Goal: Task Accomplishment & Management: Use online tool/utility

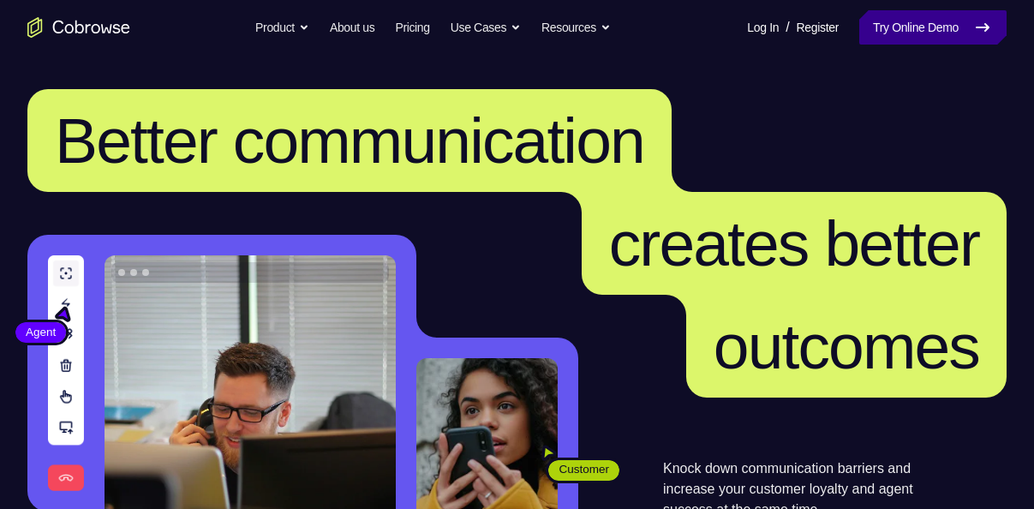
click at [867, 31] on link "Try Online Demo" at bounding box center [932, 27] width 147 height 34
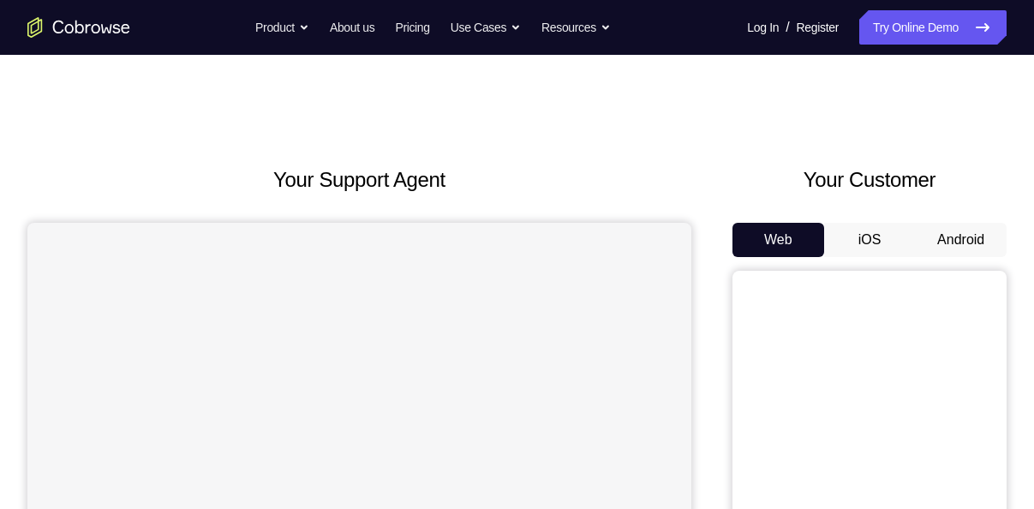
click at [966, 220] on div "Your Customer Web iOS Android" at bounding box center [869, 480] width 274 height 633
click at [965, 223] on button "Android" at bounding box center [961, 240] width 92 height 34
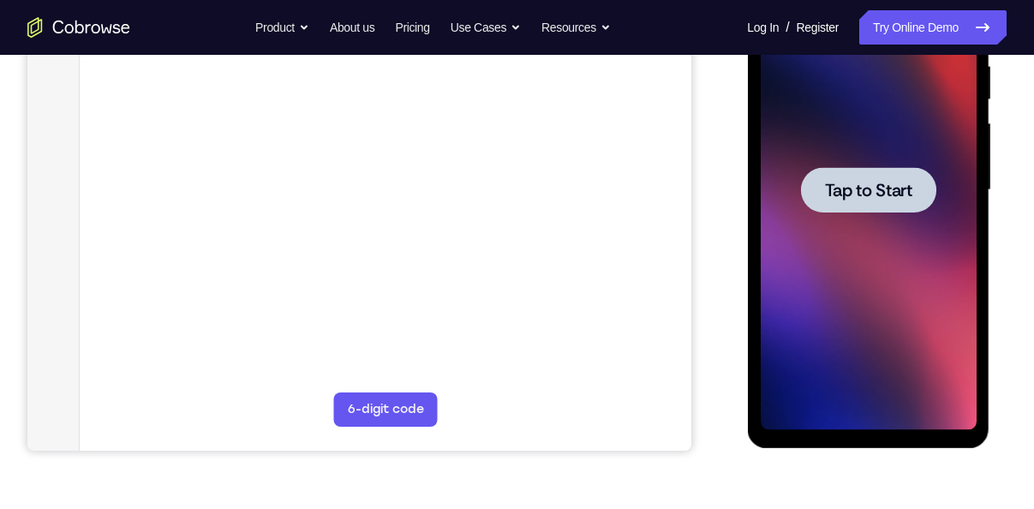
click at [902, 253] on div at bounding box center [868, 190] width 216 height 480
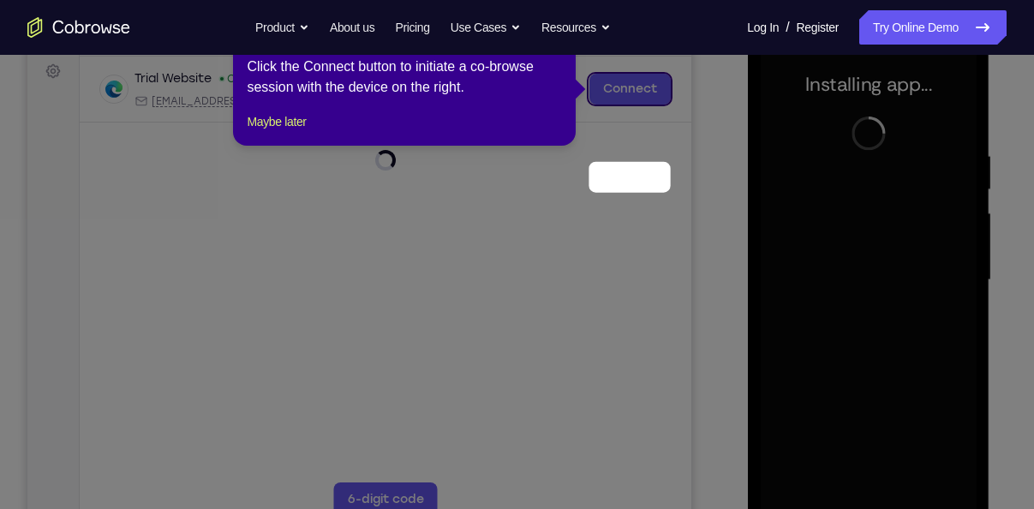
scroll to position [144, 0]
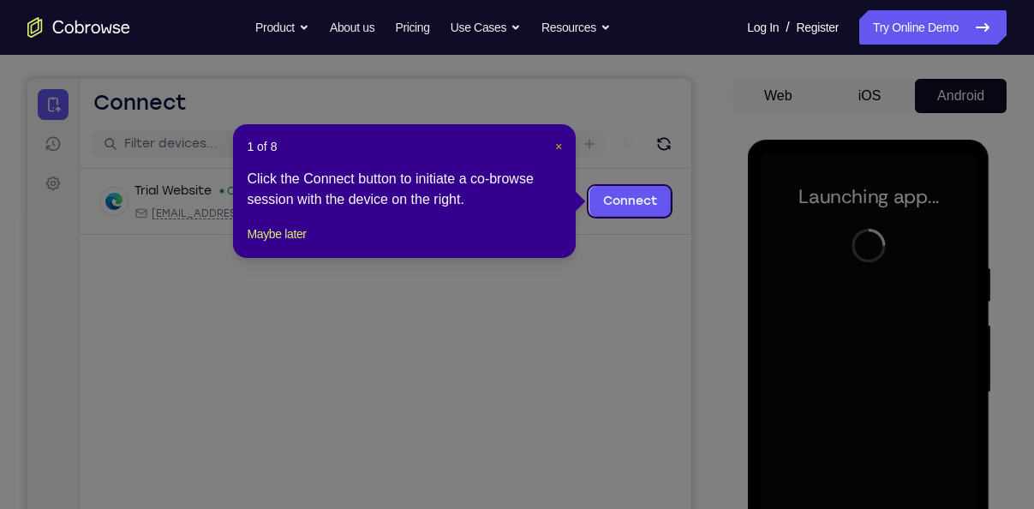
click at [562, 146] on div "1 of 8 × Click the Connect button to initiate a co-browse session with the devi…" at bounding box center [404, 191] width 343 height 134
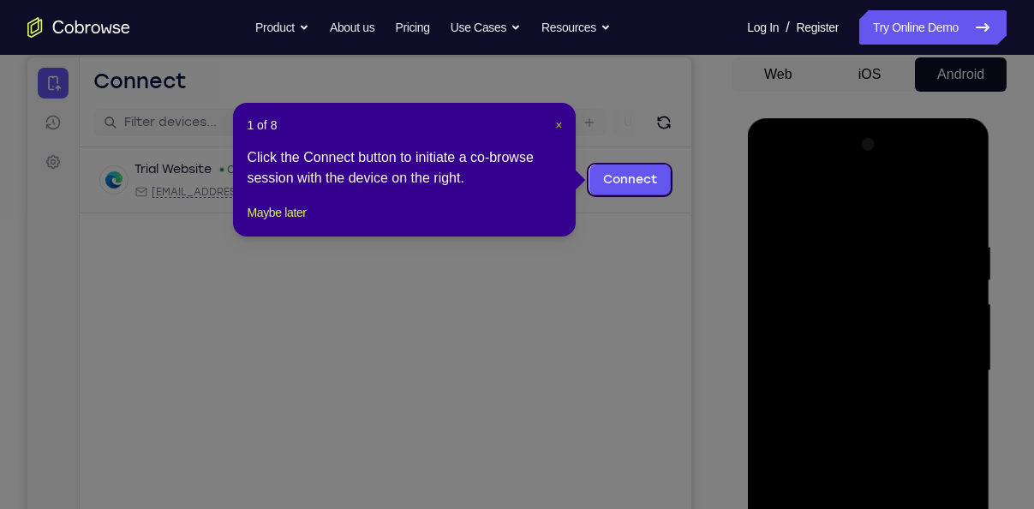
click at [558, 125] on div "1 of 8 × Click the Connect button to initiate a co-browse session with the devi…" at bounding box center [404, 170] width 343 height 134
drag, startPoint x: 558, startPoint y: 125, endPoint x: 530, endPoint y: 68, distance: 63.6
click at [558, 125] on span "×" at bounding box center [558, 125] width 7 height 14
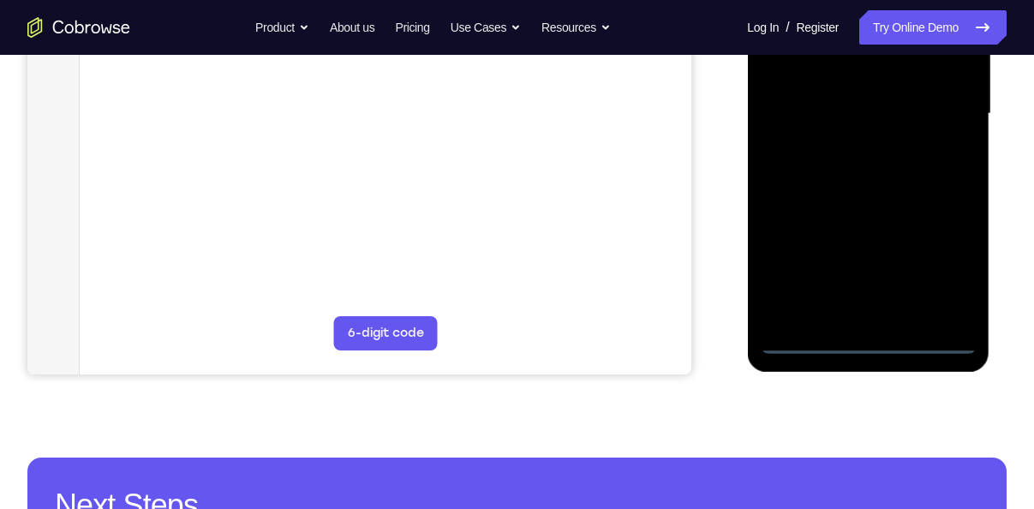
scroll to position [426, 0]
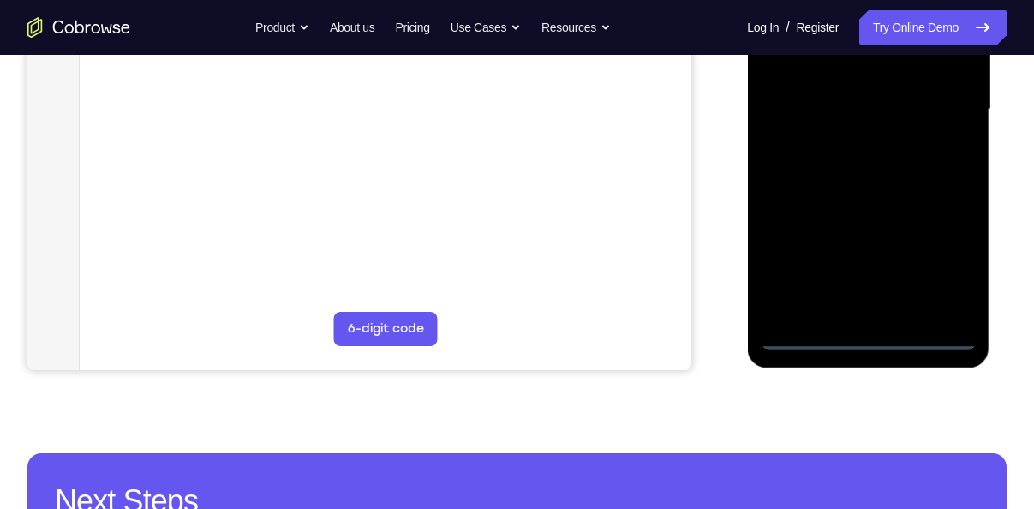
click at [865, 341] on div at bounding box center [868, 110] width 216 height 480
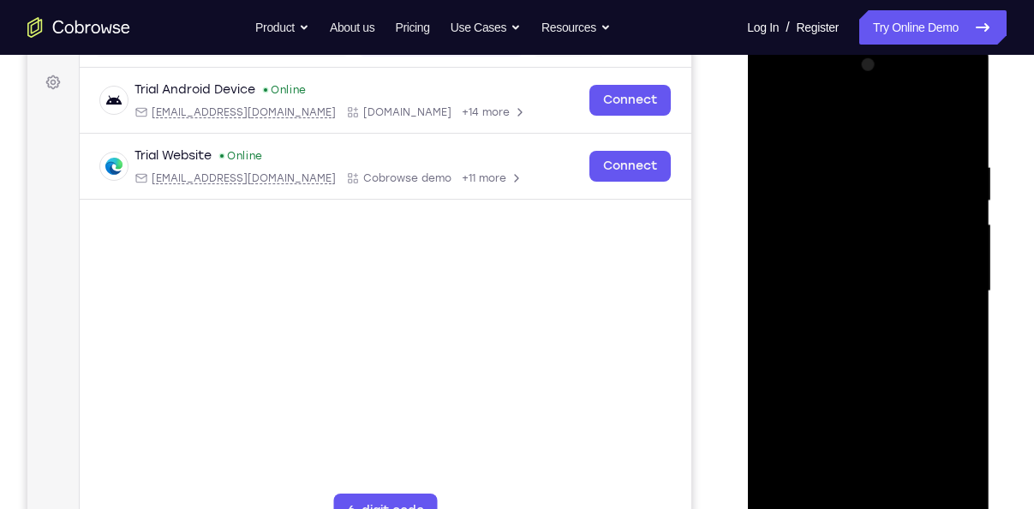
scroll to position [248, 0]
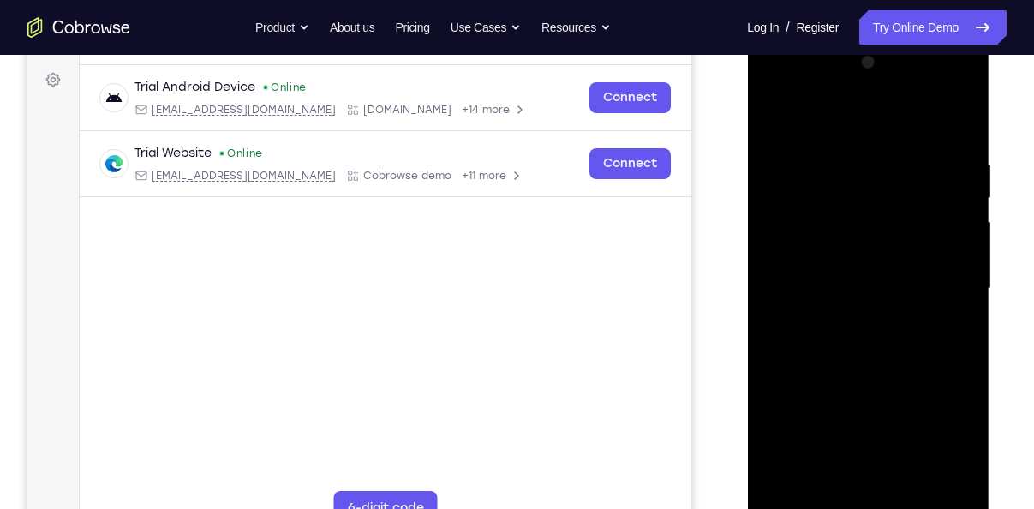
click at [933, 417] on div at bounding box center [868, 289] width 216 height 480
click at [946, 433] on div at bounding box center [868, 289] width 216 height 480
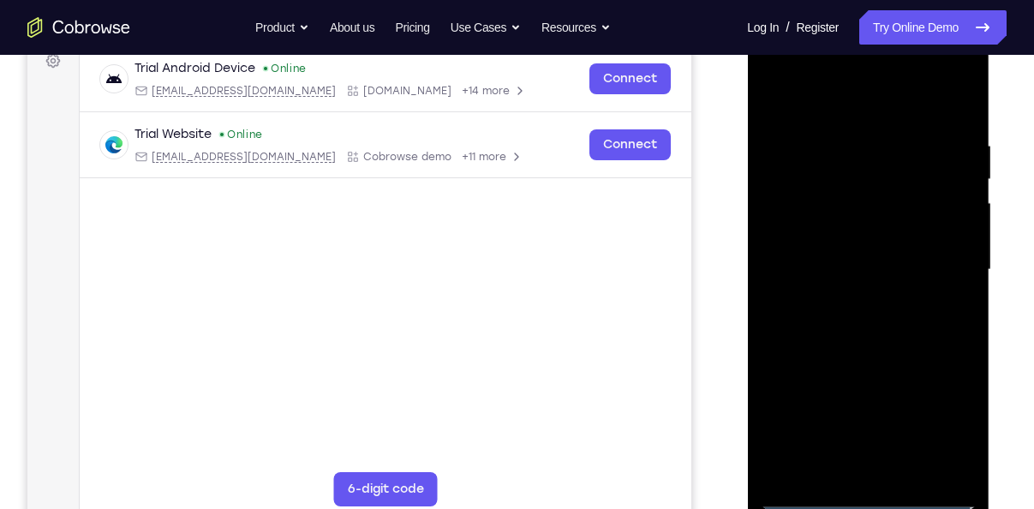
scroll to position [250, 0]
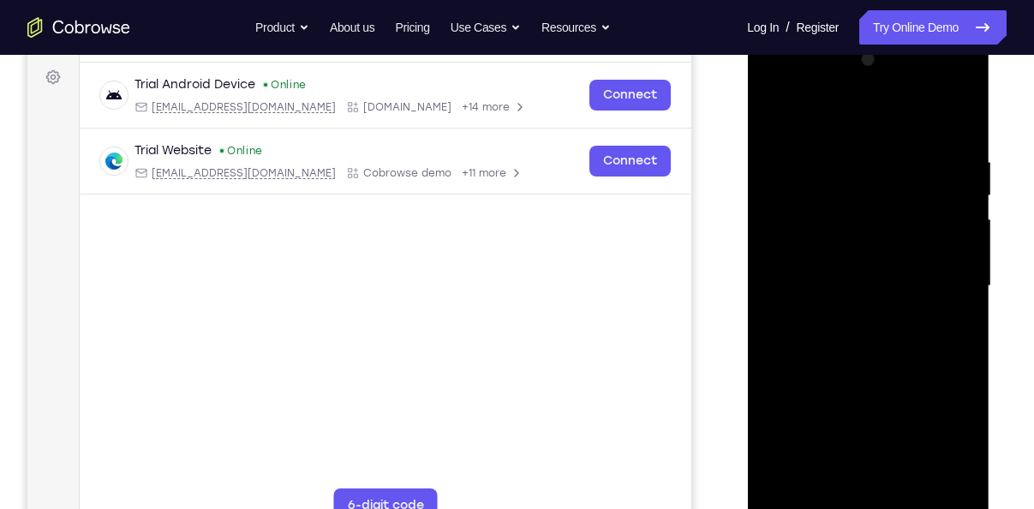
click at [833, 115] on div at bounding box center [868, 286] width 216 height 480
click at [939, 289] on div at bounding box center [868, 286] width 216 height 480
click at [846, 483] on div at bounding box center [868, 286] width 216 height 480
click at [830, 272] on div at bounding box center [868, 286] width 216 height 480
click at [804, 245] on div at bounding box center [868, 286] width 216 height 480
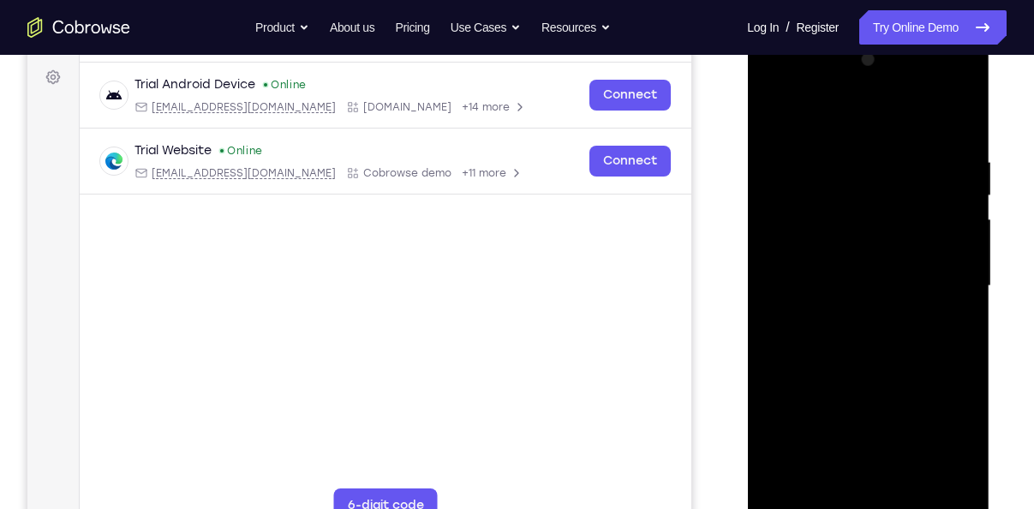
click at [888, 272] on div at bounding box center [868, 286] width 216 height 480
click at [896, 282] on div at bounding box center [868, 286] width 216 height 480
click at [917, 341] on div at bounding box center [868, 286] width 216 height 480
click at [910, 331] on div at bounding box center [868, 286] width 216 height 480
click at [957, 131] on div at bounding box center [868, 286] width 216 height 480
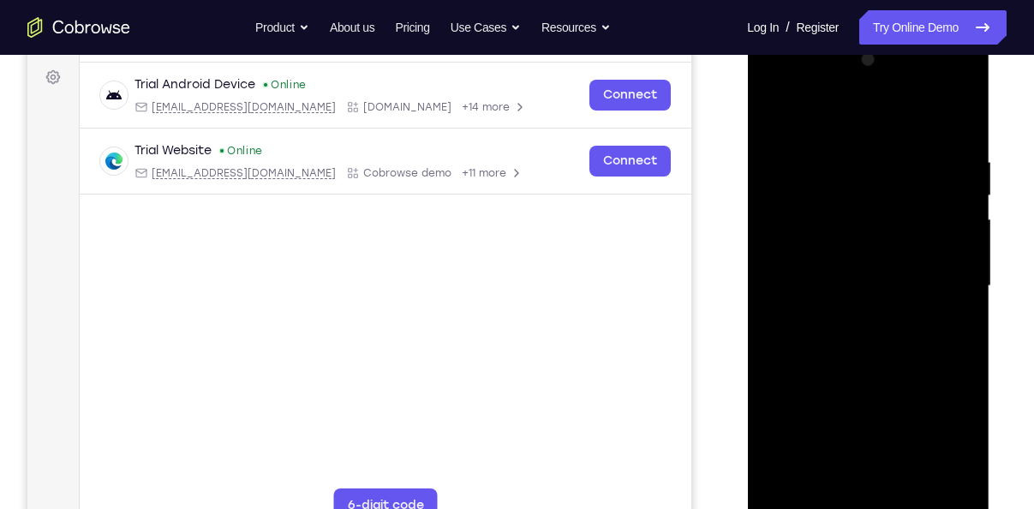
drag, startPoint x: 924, startPoint y: 302, endPoint x: 912, endPoint y: 182, distance: 120.5
click at [912, 182] on div at bounding box center [868, 286] width 216 height 480
click at [972, 244] on div at bounding box center [868, 286] width 216 height 480
click at [921, 257] on div at bounding box center [868, 286] width 216 height 480
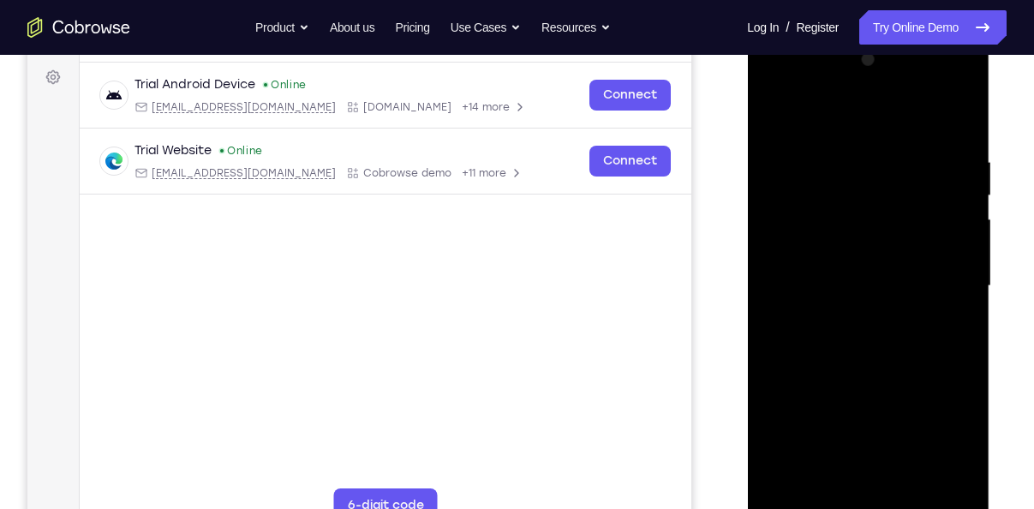
click at [921, 257] on div at bounding box center [868, 286] width 216 height 480
click at [958, 252] on div at bounding box center [868, 286] width 216 height 480
drag, startPoint x: 904, startPoint y: 223, endPoint x: 919, endPoint y: 300, distance: 78.6
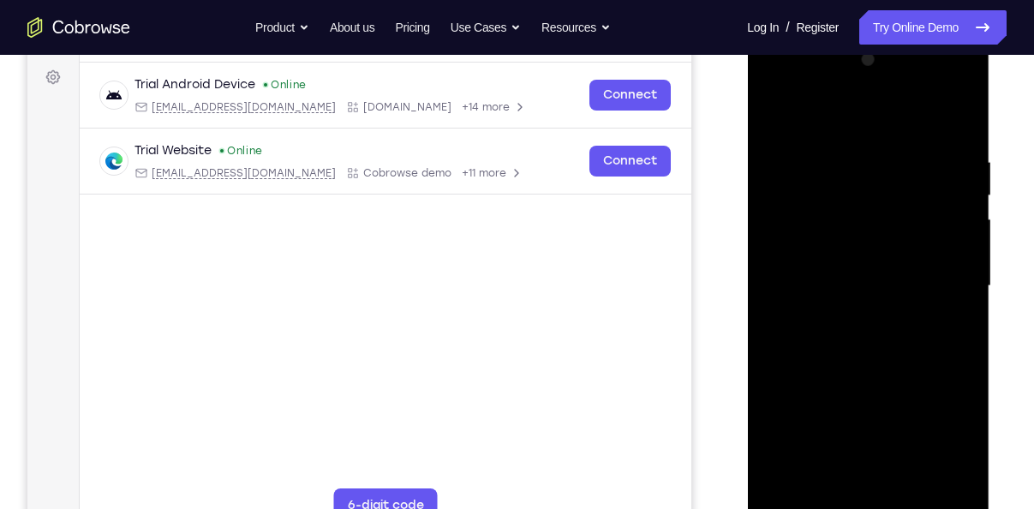
click at [919, 300] on div at bounding box center [868, 286] width 216 height 480
drag, startPoint x: 929, startPoint y: 326, endPoint x: 937, endPoint y: 401, distance: 74.9
click at [937, 401] on div at bounding box center [868, 286] width 216 height 480
click at [964, 115] on div at bounding box center [868, 286] width 216 height 480
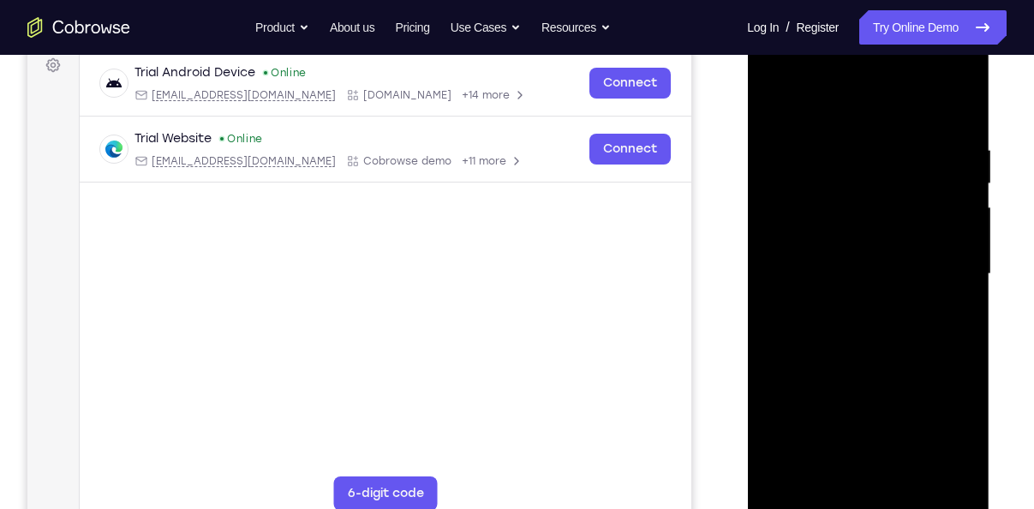
scroll to position [242, 0]
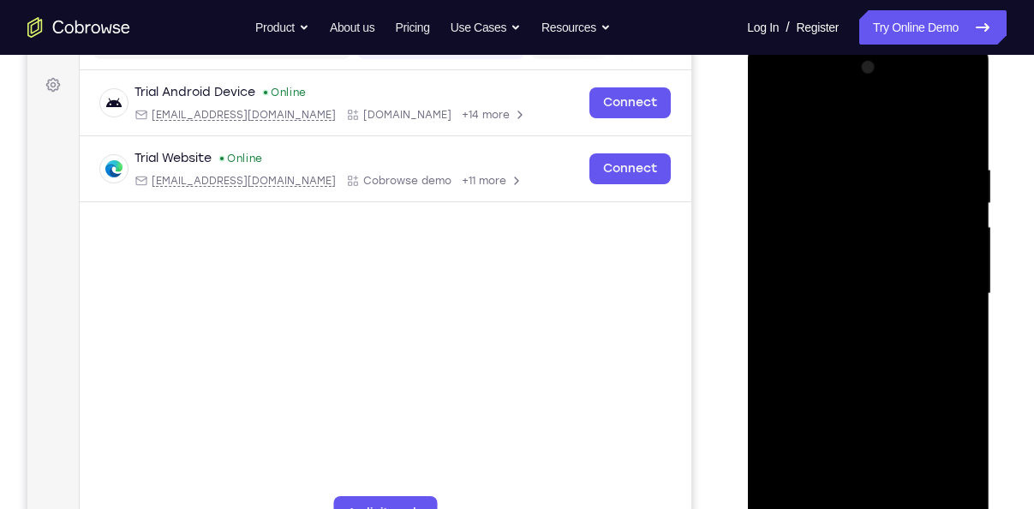
click at [773, 115] on div at bounding box center [868, 294] width 216 height 480
drag, startPoint x: 858, startPoint y: 222, endPoint x: 896, endPoint y: 361, distance: 143.8
click at [896, 361] on div at bounding box center [868, 294] width 216 height 480
click at [844, 164] on div at bounding box center [868, 294] width 216 height 480
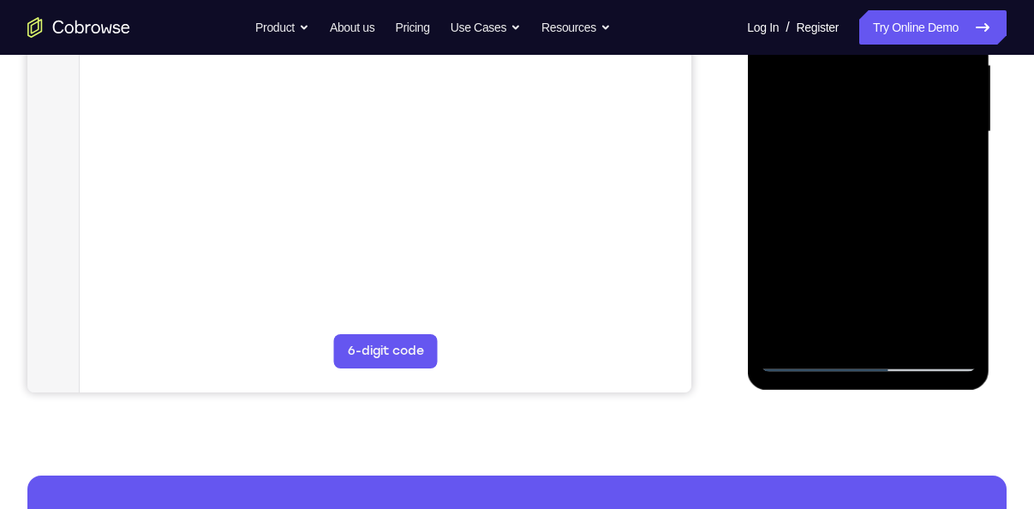
scroll to position [406, 0]
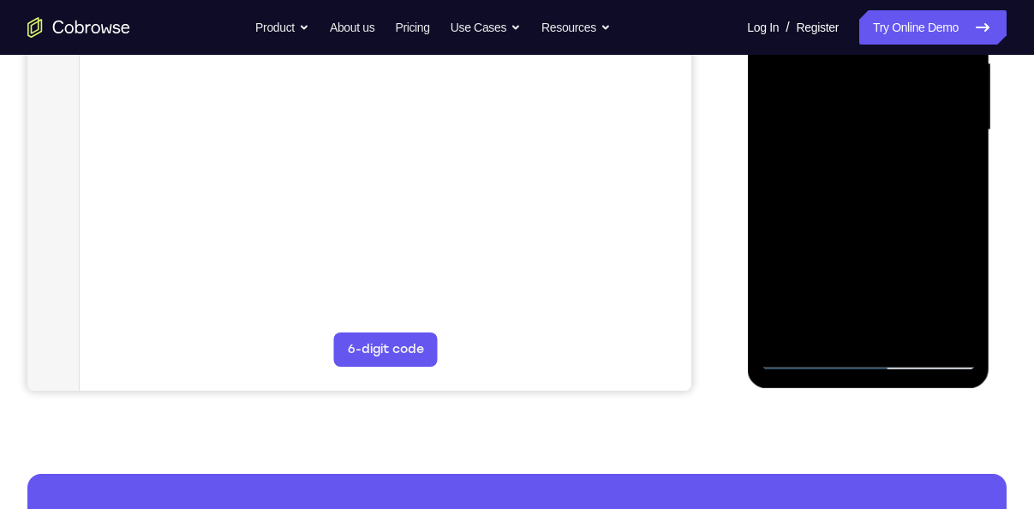
click at [933, 321] on div at bounding box center [868, 130] width 216 height 480
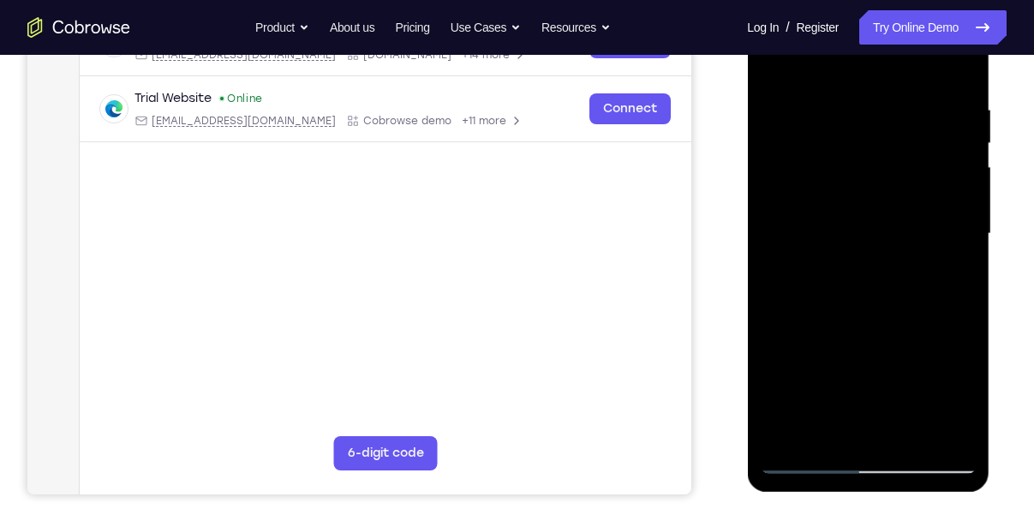
scroll to position [303, 0]
click at [904, 274] on div at bounding box center [868, 233] width 216 height 480
click at [863, 199] on div at bounding box center [868, 233] width 216 height 480
click at [868, 204] on div at bounding box center [868, 233] width 216 height 480
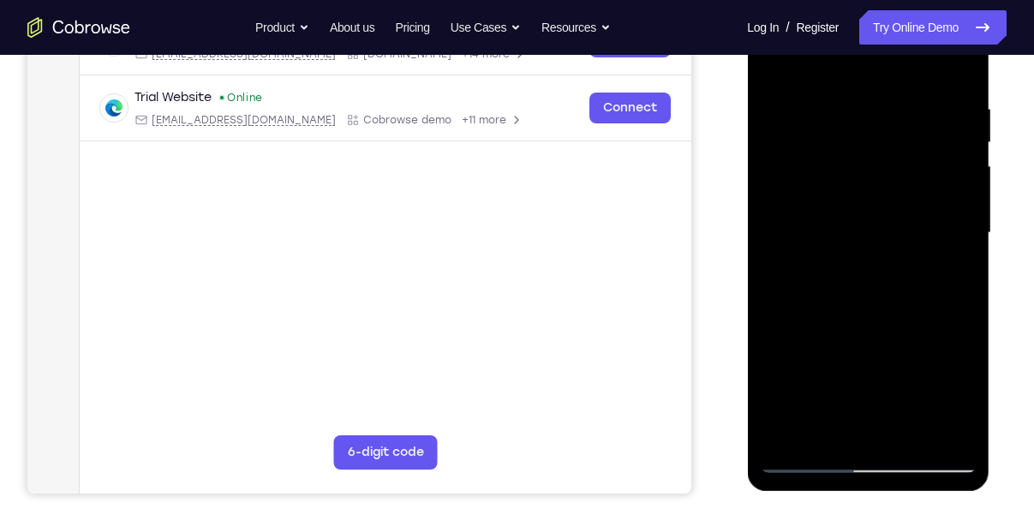
scroll to position [260, 0]
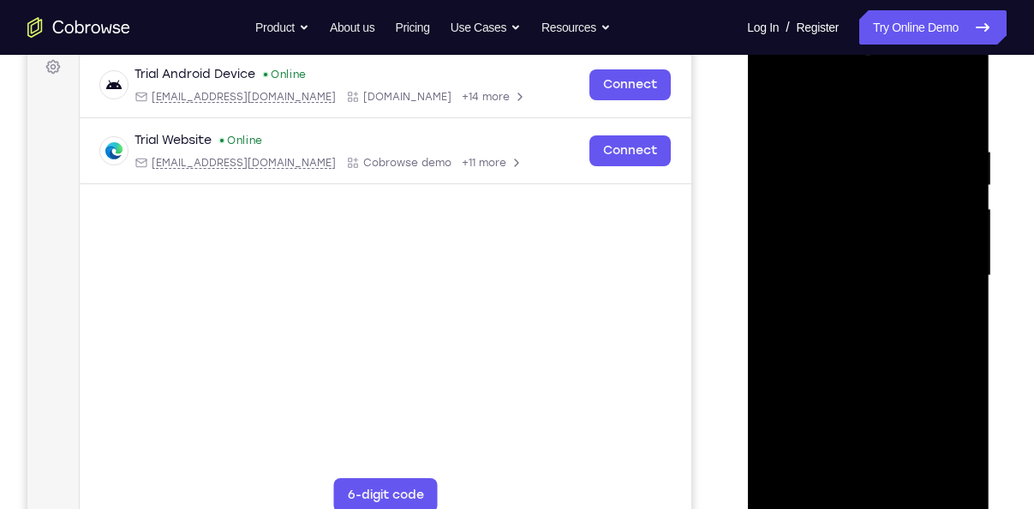
click at [961, 287] on div at bounding box center [868, 276] width 216 height 480
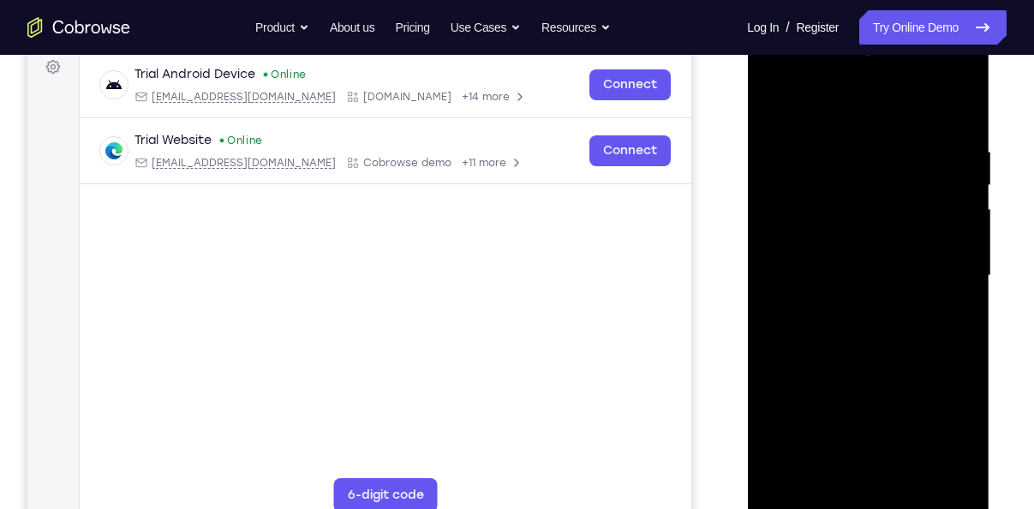
click at [961, 287] on div at bounding box center [868, 276] width 216 height 480
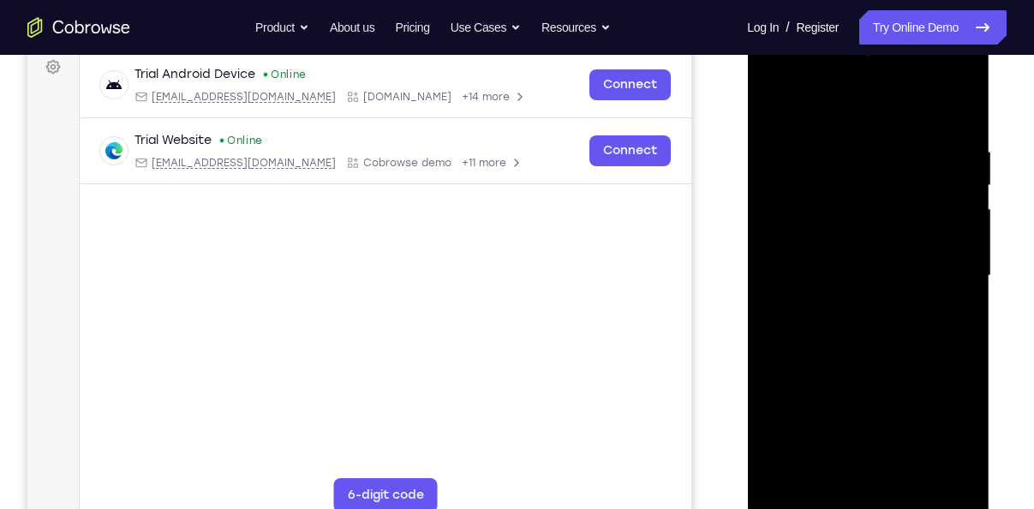
click at [961, 287] on div at bounding box center [868, 276] width 216 height 480
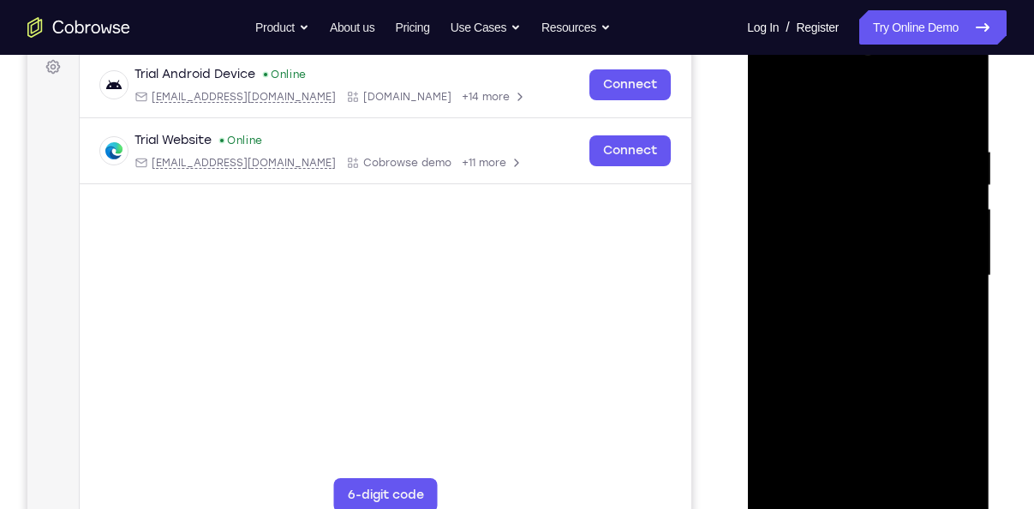
click at [961, 287] on div at bounding box center [868, 276] width 216 height 480
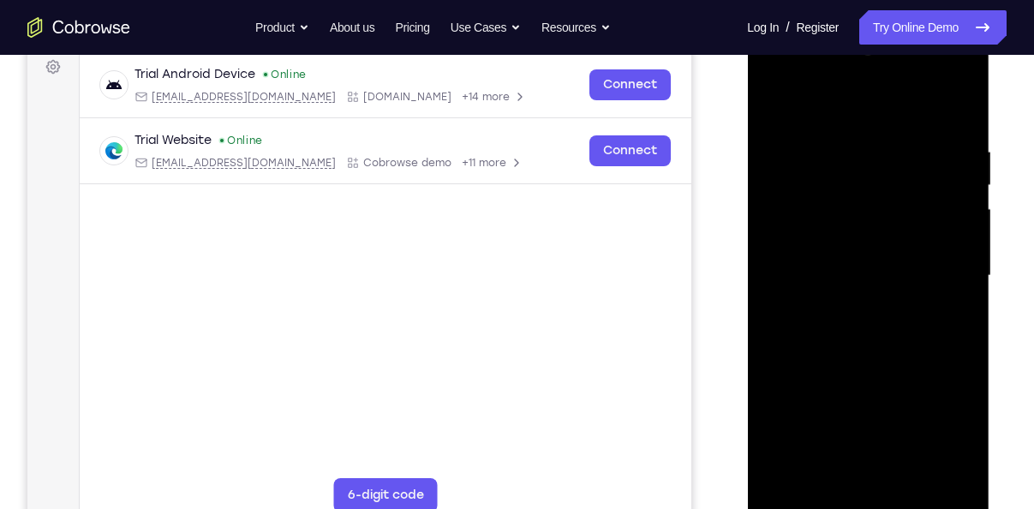
click at [819, 122] on div at bounding box center [868, 276] width 216 height 480
drag, startPoint x: 916, startPoint y: 374, endPoint x: 949, endPoint y: 164, distance: 212.3
click at [949, 164] on div at bounding box center [868, 276] width 216 height 480
drag, startPoint x: 951, startPoint y: 367, endPoint x: 953, endPoint y: 191, distance: 175.6
click at [953, 191] on div at bounding box center [868, 276] width 216 height 480
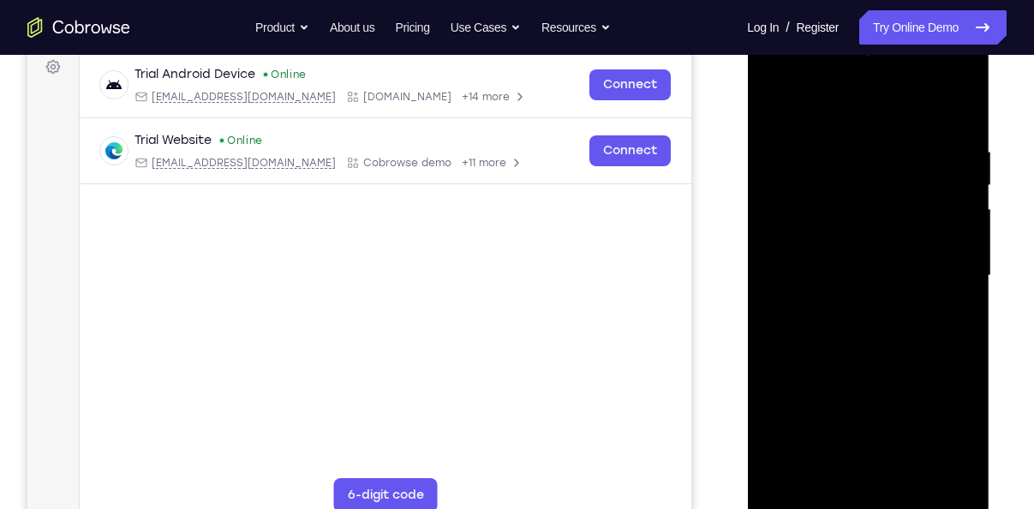
drag, startPoint x: 932, startPoint y: 379, endPoint x: 935, endPoint y: 206, distance: 173.0
click at [935, 206] on div at bounding box center [868, 276] width 216 height 480
drag, startPoint x: 931, startPoint y: 382, endPoint x: 945, endPoint y: 230, distance: 153.1
click at [945, 230] on div at bounding box center [868, 276] width 216 height 480
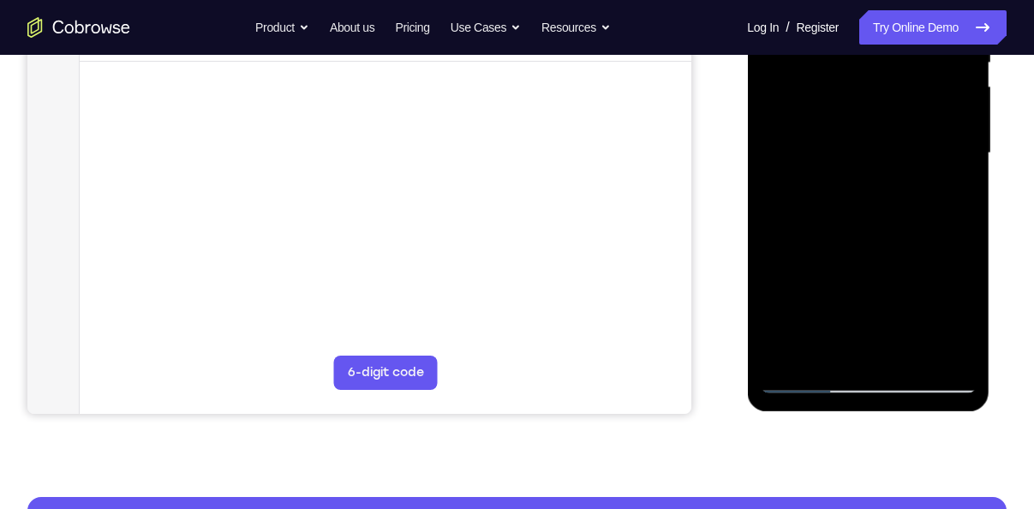
scroll to position [384, 0]
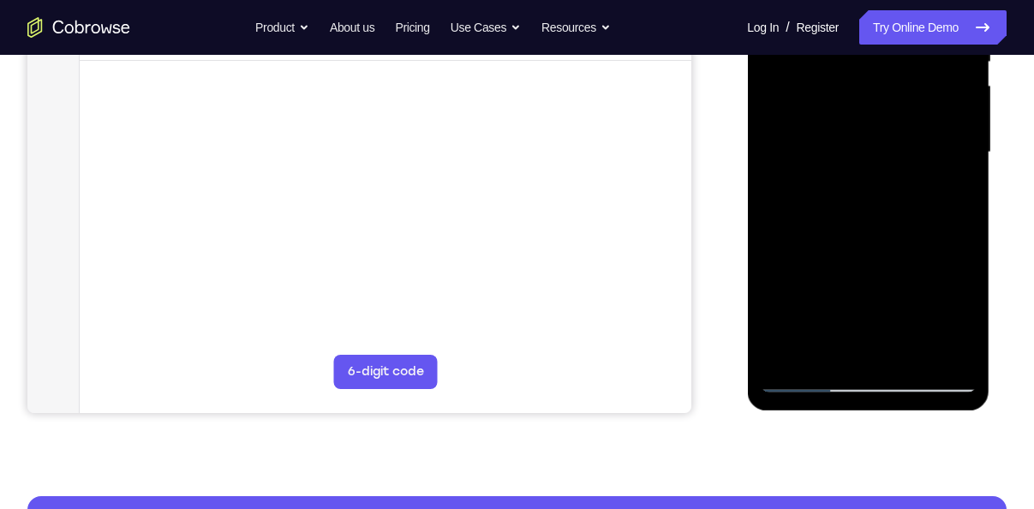
drag, startPoint x: 907, startPoint y: 285, endPoint x: 909, endPoint y: 116, distance: 168.7
click at [909, 116] on div at bounding box center [868, 153] width 216 height 480
drag, startPoint x: 930, startPoint y: 207, endPoint x: 940, endPoint y: 51, distance: 157.1
click at [940, 51] on div at bounding box center [868, 153] width 216 height 480
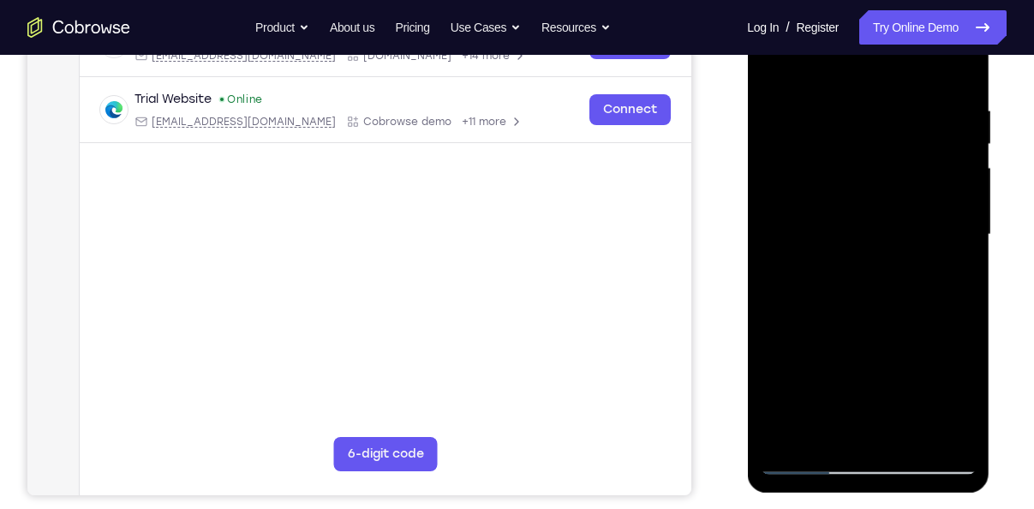
scroll to position [300, 0]
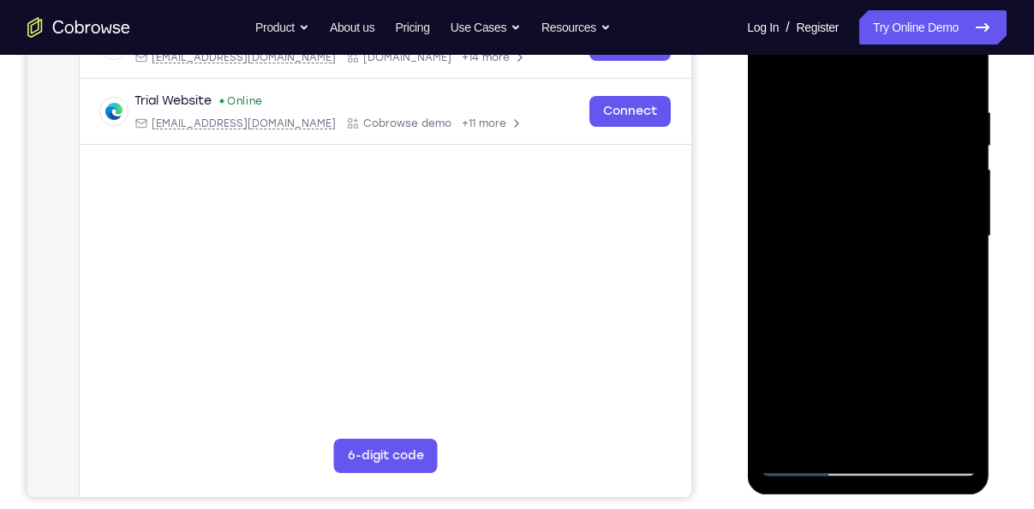
drag, startPoint x: 940, startPoint y: 263, endPoint x: 975, endPoint y: 45, distance: 221.2
click at [975, 45] on div at bounding box center [868, 237] width 216 height 480
click at [803, 462] on div at bounding box center [868, 237] width 216 height 480
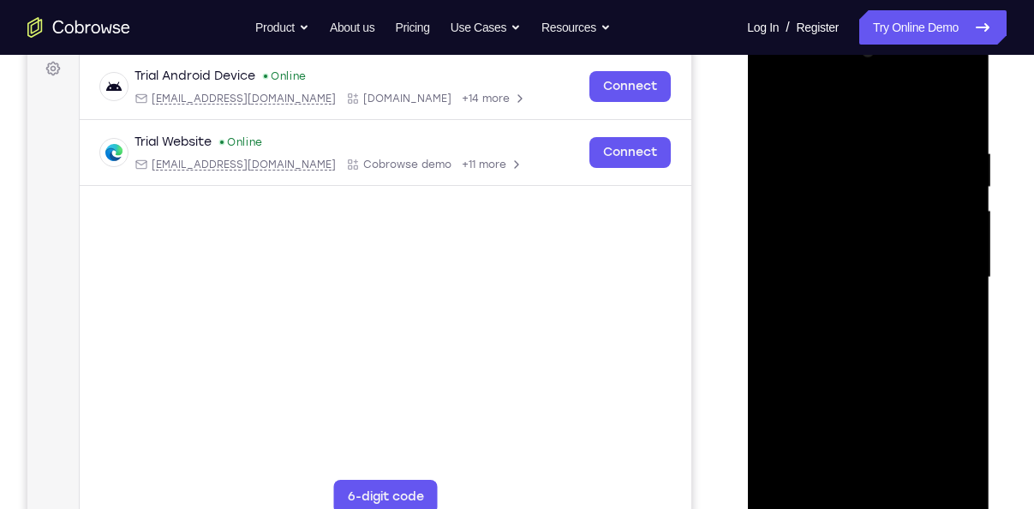
drag, startPoint x: 886, startPoint y: 279, endPoint x: 888, endPoint y: 320, distance: 41.1
click at [888, 320] on div at bounding box center [868, 278] width 216 height 480
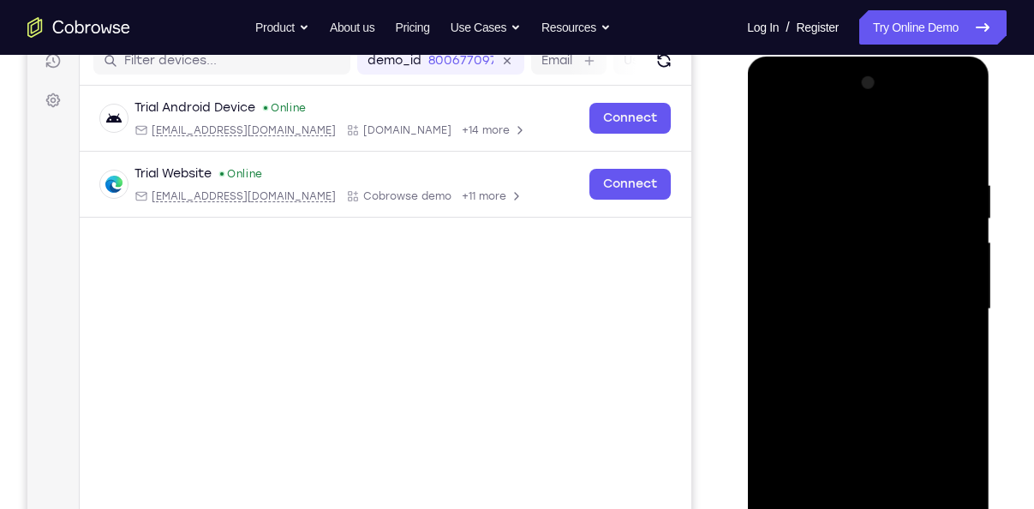
scroll to position [224, 0]
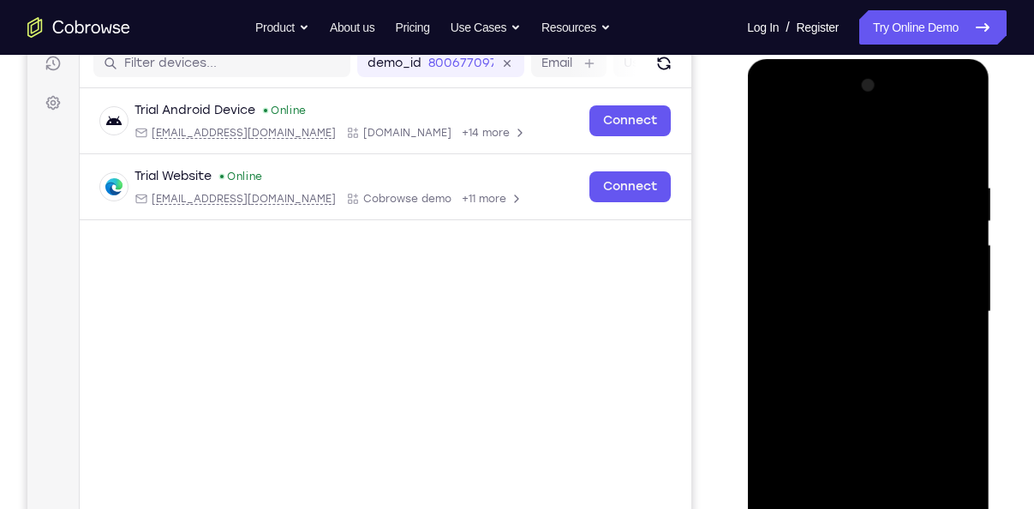
drag, startPoint x: 901, startPoint y: 283, endPoint x: 910, endPoint y: 347, distance: 64.0
click at [910, 347] on div at bounding box center [868, 312] width 216 height 480
click at [776, 415] on div at bounding box center [868, 312] width 216 height 480
click at [963, 435] on div at bounding box center [868, 312] width 216 height 480
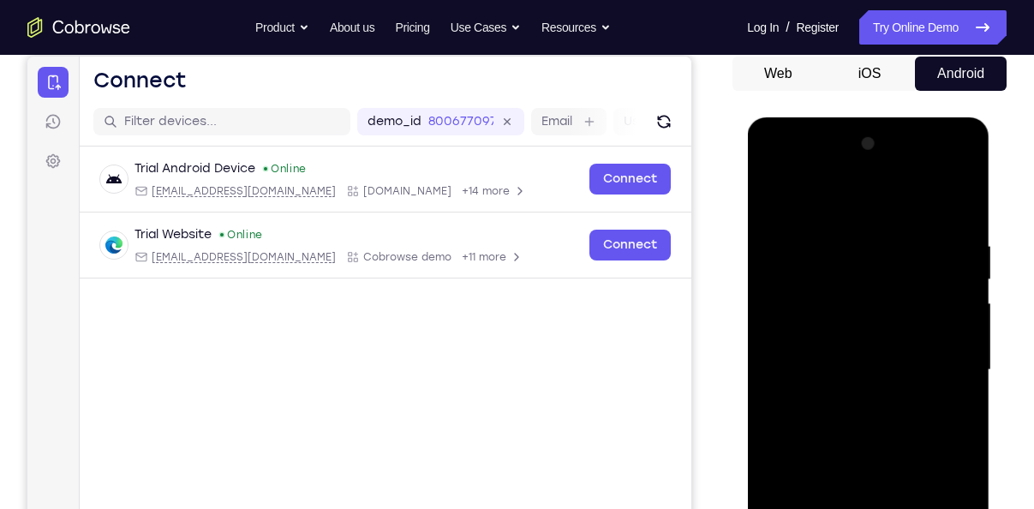
click at [781, 199] on div at bounding box center [868, 370] width 216 height 480
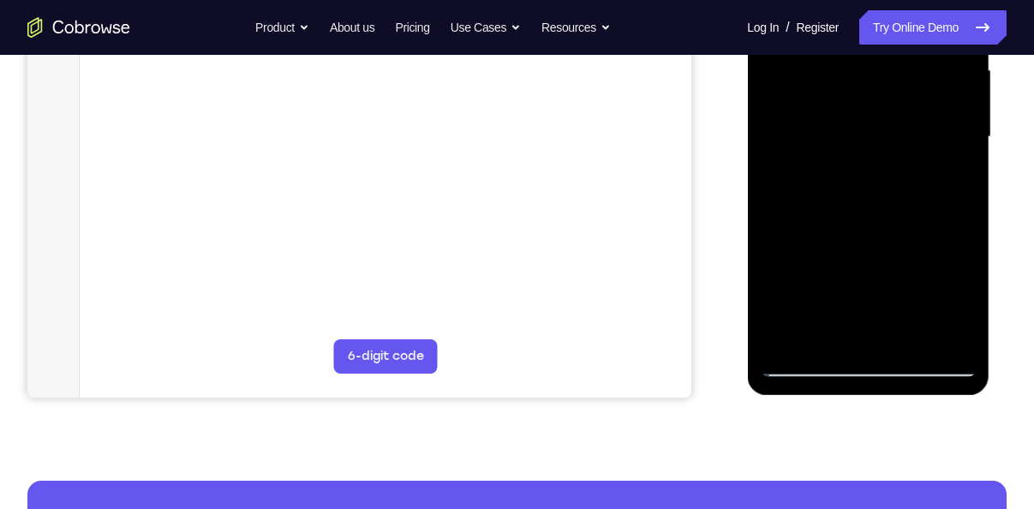
scroll to position [398, 0]
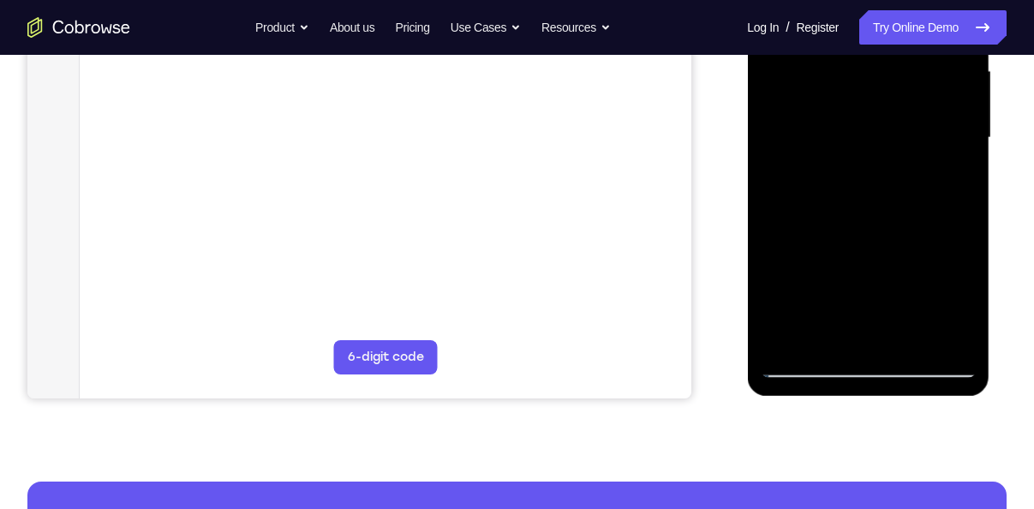
click at [937, 330] on div at bounding box center [868, 138] width 216 height 480
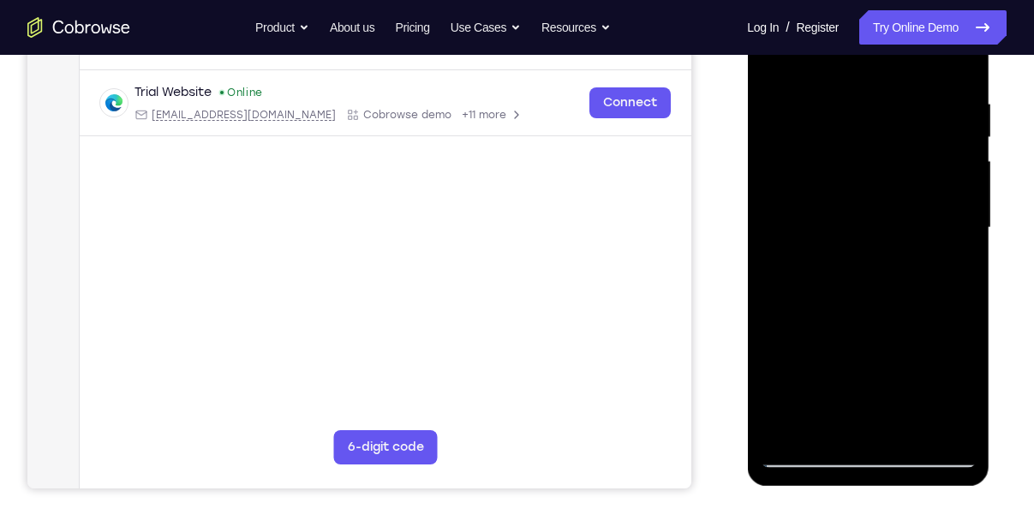
scroll to position [289, 0]
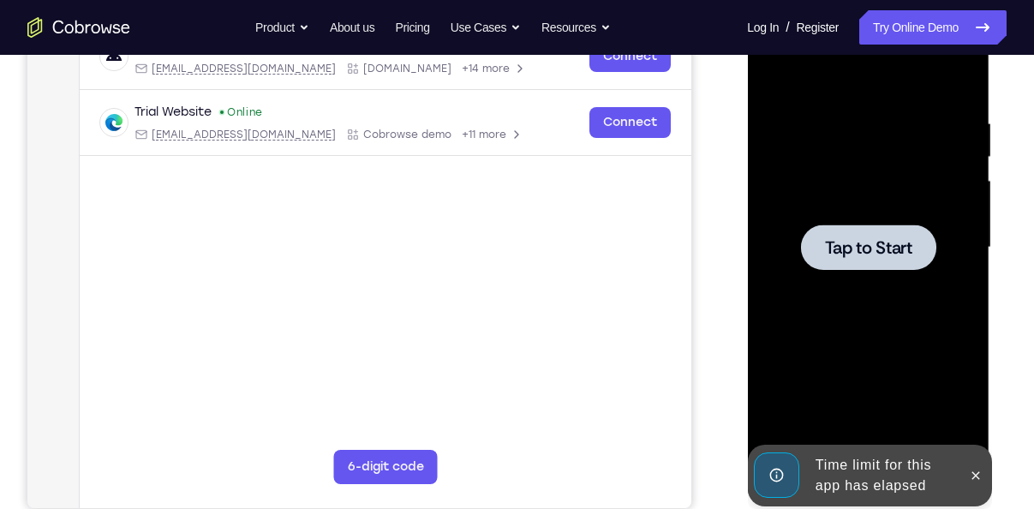
click at [698, 200] on div "Your Support Agent Your Customer Web iOS Android" at bounding box center [516, 192] width 979 height 633
click at [874, 235] on div at bounding box center [867, 246] width 135 height 45
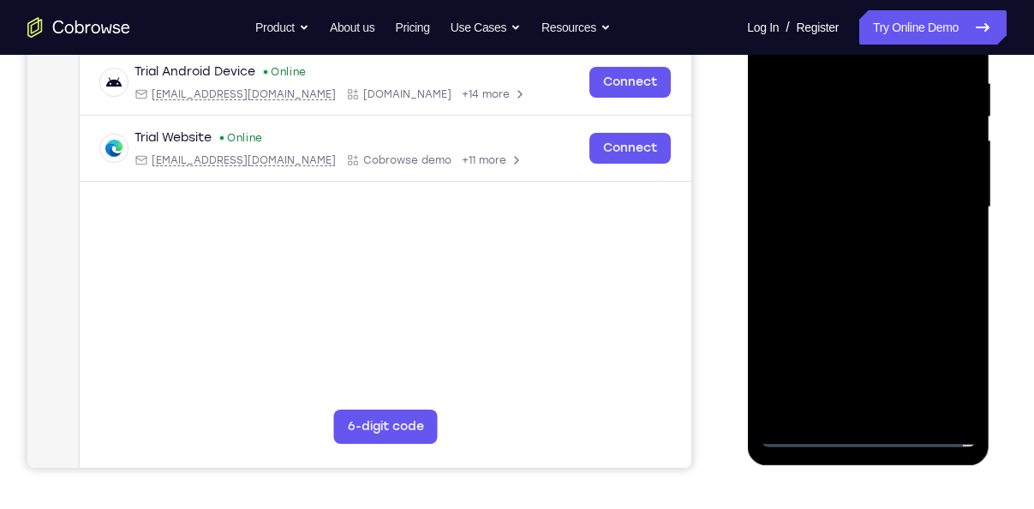
scroll to position [332, 0]
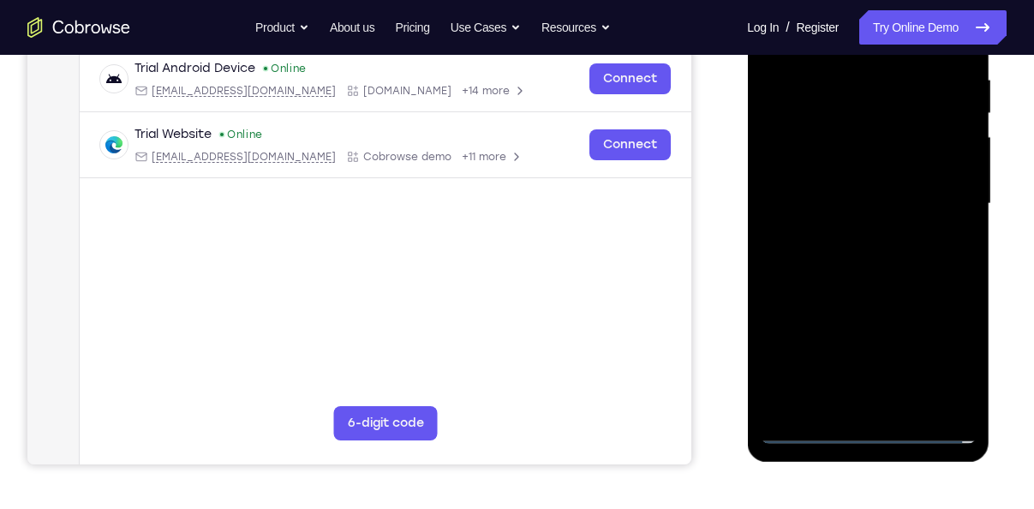
click at [856, 429] on div at bounding box center [868, 204] width 216 height 480
click at [866, 431] on div at bounding box center [868, 204] width 216 height 480
click at [937, 373] on div at bounding box center [868, 204] width 216 height 480
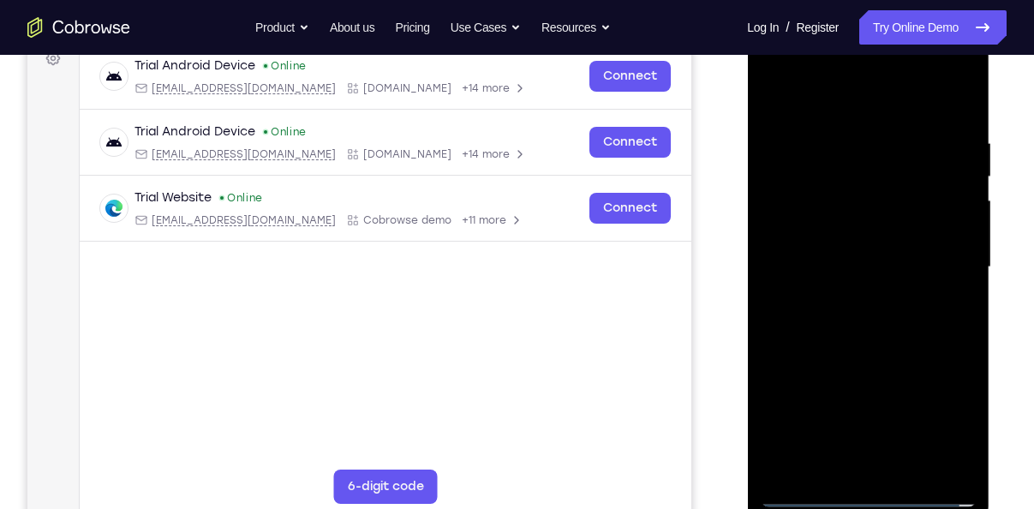
scroll to position [265, 0]
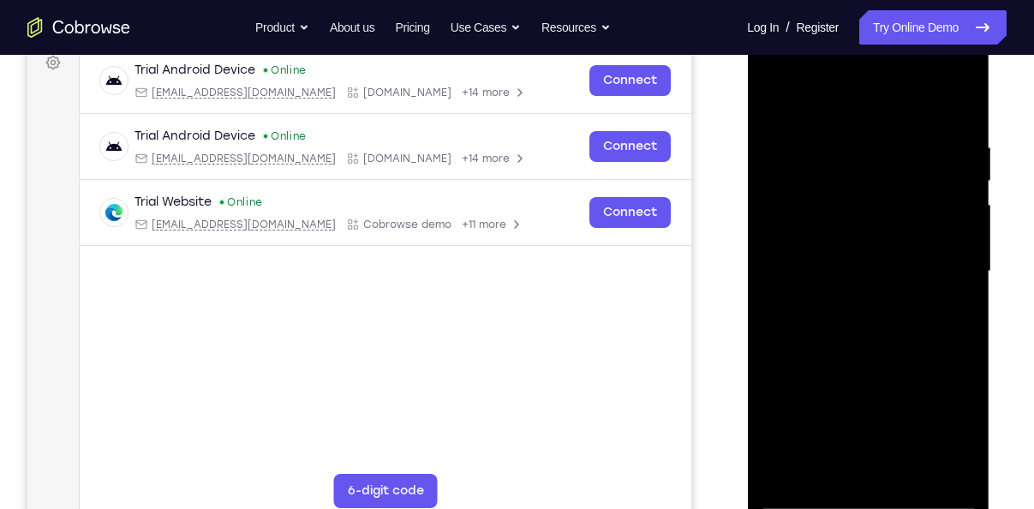
click at [848, 110] on div at bounding box center [868, 272] width 216 height 480
click at [935, 253] on div at bounding box center [868, 272] width 216 height 480
click at [852, 302] on div at bounding box center [868, 272] width 216 height 480
click at [854, 249] on div at bounding box center [868, 272] width 216 height 480
click at [829, 232] on div at bounding box center [868, 272] width 216 height 480
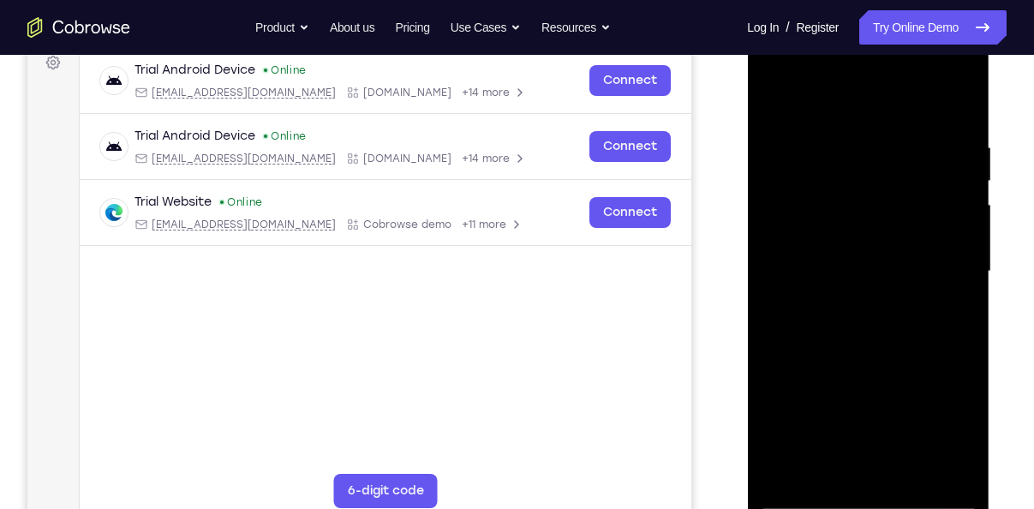
click at [831, 260] on div at bounding box center [868, 272] width 216 height 480
click at [834, 265] on div at bounding box center [868, 272] width 216 height 480
click at [827, 329] on div at bounding box center [868, 272] width 216 height 480
click at [877, 340] on div at bounding box center [868, 272] width 216 height 480
drag, startPoint x: 912, startPoint y: 353, endPoint x: 911, endPoint y: 272, distance: 80.5
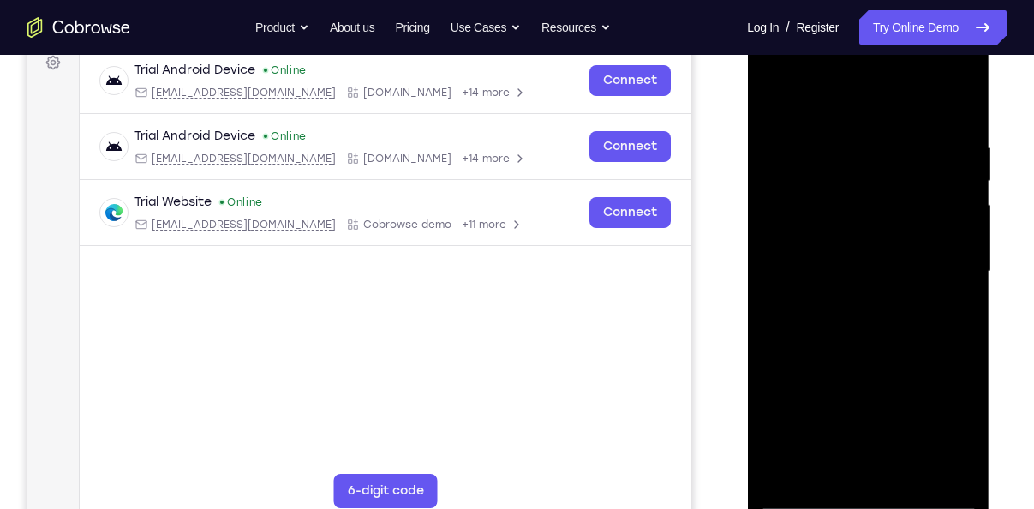
click at [911, 272] on div at bounding box center [868, 272] width 216 height 480
click at [965, 258] on div at bounding box center [868, 272] width 216 height 480
click at [860, 293] on div at bounding box center [868, 272] width 216 height 480
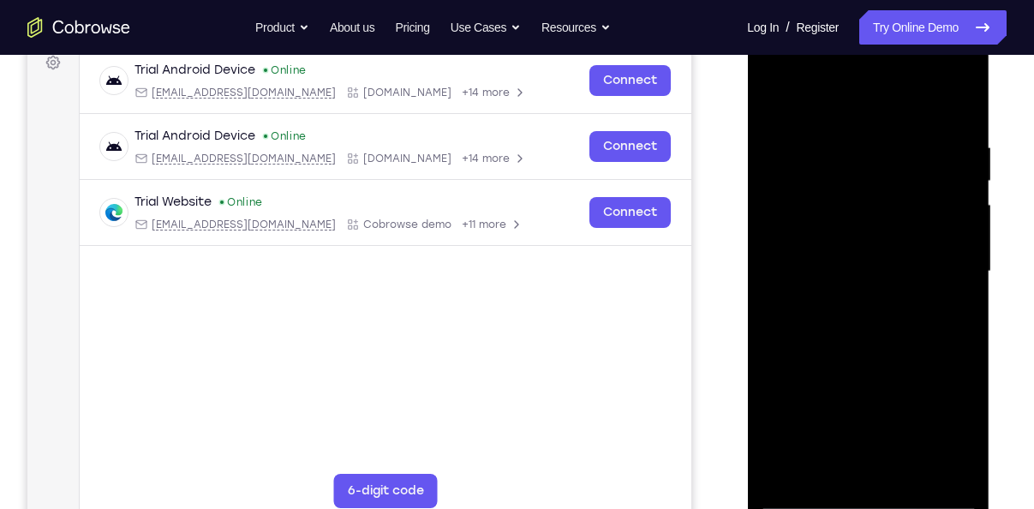
click at [860, 293] on div at bounding box center [868, 272] width 216 height 480
drag, startPoint x: 879, startPoint y: 346, endPoint x: 887, endPoint y: 77, distance: 269.1
click at [887, 77] on div at bounding box center [868, 272] width 216 height 480
drag, startPoint x: 883, startPoint y: 359, endPoint x: 887, endPoint y: 309, distance: 49.9
click at [887, 309] on div at bounding box center [868, 272] width 216 height 480
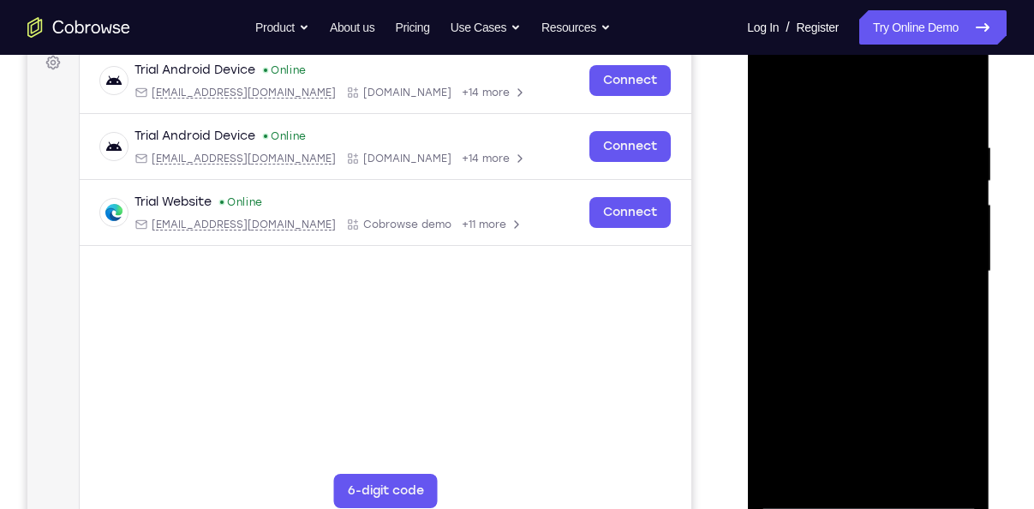
click at [969, 295] on div at bounding box center [868, 272] width 216 height 480
drag, startPoint x: 902, startPoint y: 302, endPoint x: 904, endPoint y: 245, distance: 57.4
click at [904, 245] on div at bounding box center [868, 272] width 216 height 480
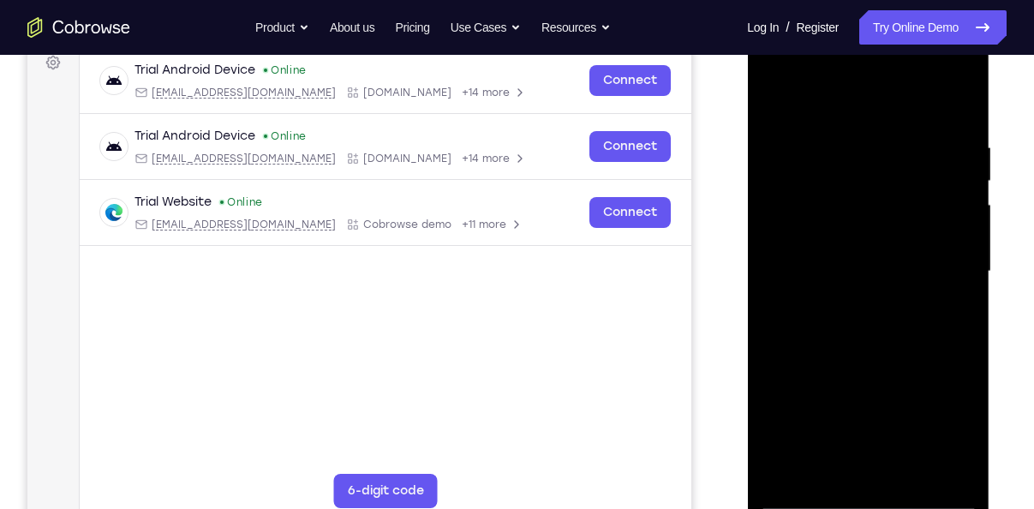
click at [904, 245] on div at bounding box center [868, 272] width 216 height 480
click at [957, 230] on div at bounding box center [868, 272] width 216 height 480
click at [897, 229] on div at bounding box center [868, 272] width 216 height 480
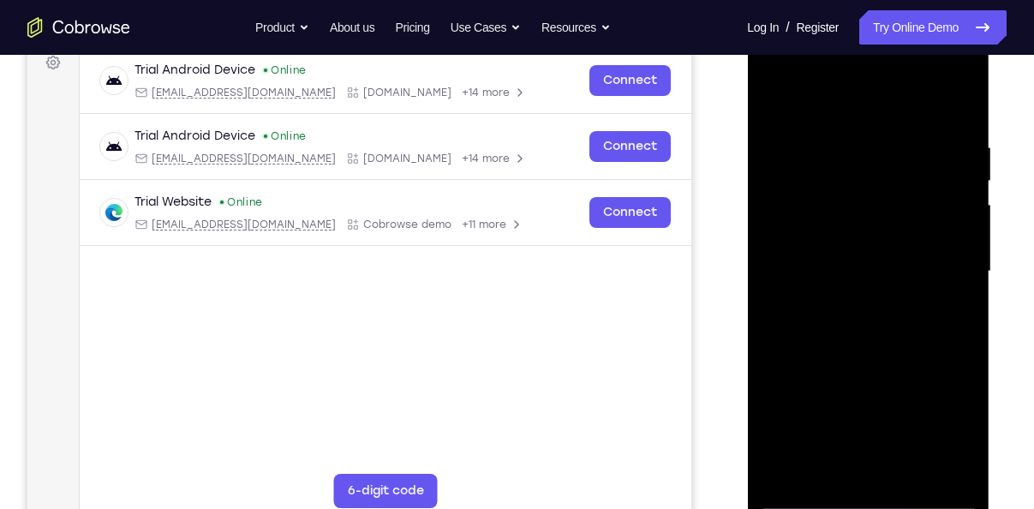
click at [897, 229] on div at bounding box center [868, 272] width 216 height 480
click at [770, 404] on div at bounding box center [868, 272] width 216 height 480
click at [967, 247] on div at bounding box center [868, 272] width 216 height 480
drag, startPoint x: 932, startPoint y: 347, endPoint x: 940, endPoint y: 152, distance: 194.6
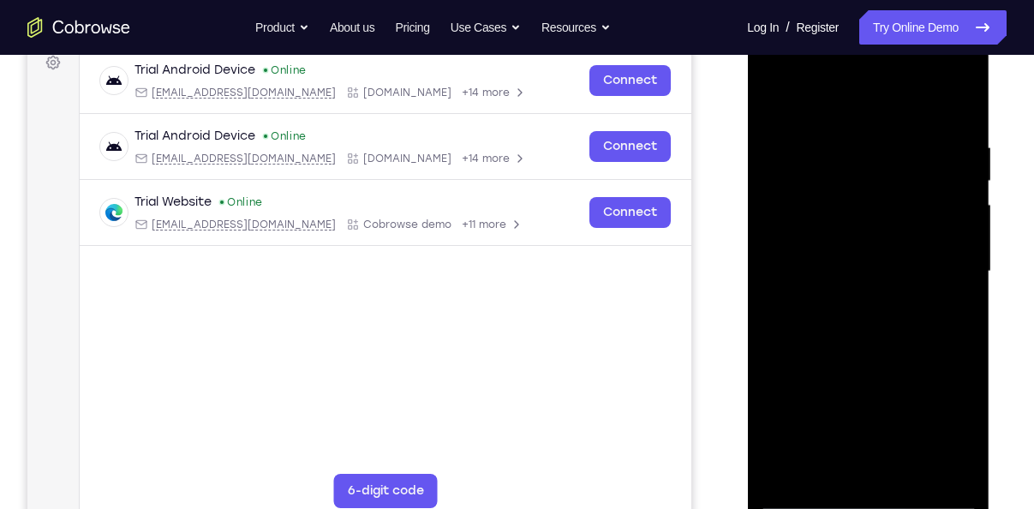
click at [940, 152] on div at bounding box center [868, 272] width 216 height 480
drag, startPoint x: 910, startPoint y: 361, endPoint x: 922, endPoint y: 176, distance: 185.3
click at [922, 176] on div at bounding box center [868, 272] width 216 height 480
drag, startPoint x: 901, startPoint y: 336, endPoint x: 911, endPoint y: 164, distance: 172.4
click at [911, 164] on div at bounding box center [868, 272] width 216 height 480
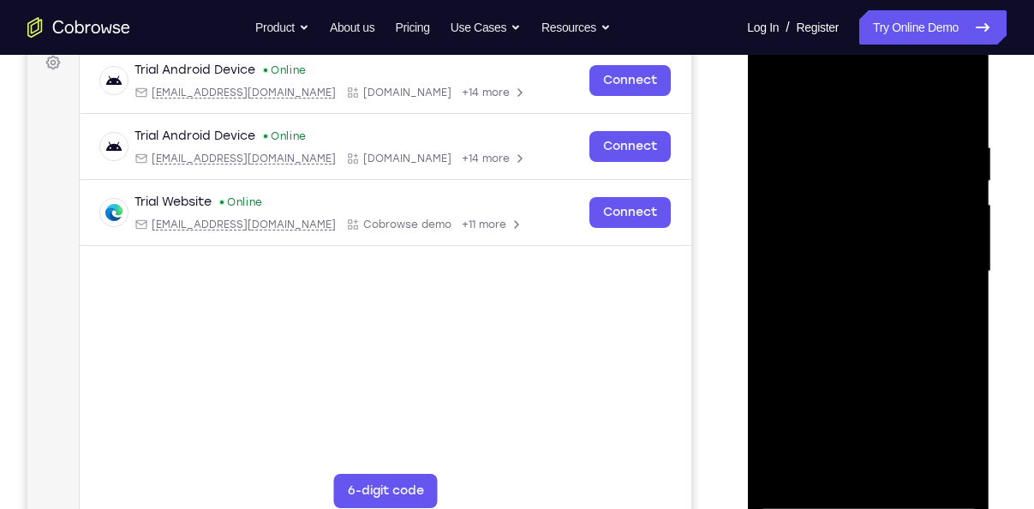
drag, startPoint x: 909, startPoint y: 377, endPoint x: 930, endPoint y: 152, distance: 225.4
click at [930, 152] on div at bounding box center [868, 272] width 216 height 480
drag, startPoint x: 910, startPoint y: 267, endPoint x: 946, endPoint y: 83, distance: 187.8
click at [946, 83] on div at bounding box center [868, 272] width 216 height 480
drag, startPoint x: 903, startPoint y: 304, endPoint x: 916, endPoint y: 176, distance: 129.1
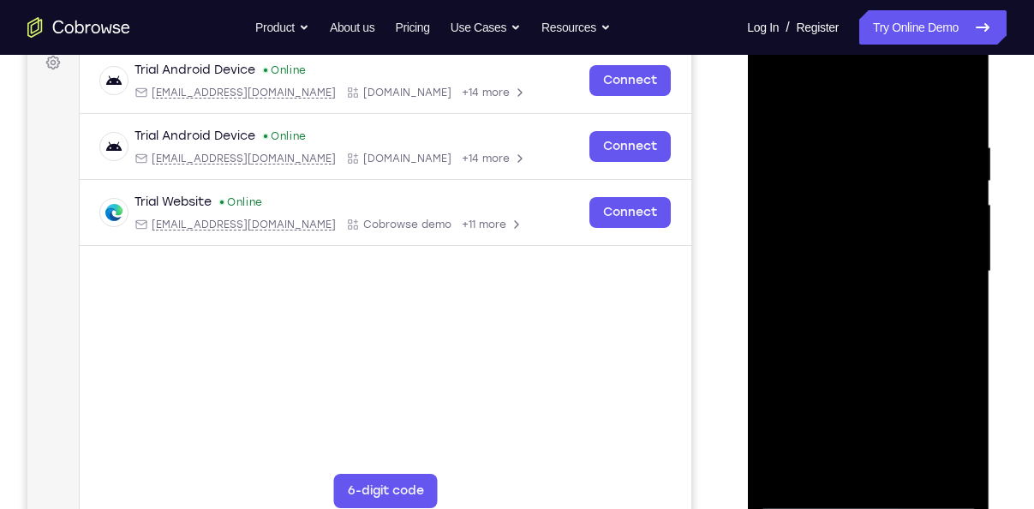
click at [916, 176] on div at bounding box center [868, 272] width 216 height 480
drag, startPoint x: 931, startPoint y: 265, endPoint x: 949, endPoint y: 194, distance: 73.3
click at [949, 194] on div at bounding box center [868, 272] width 216 height 480
click at [960, 222] on div at bounding box center [868, 272] width 216 height 480
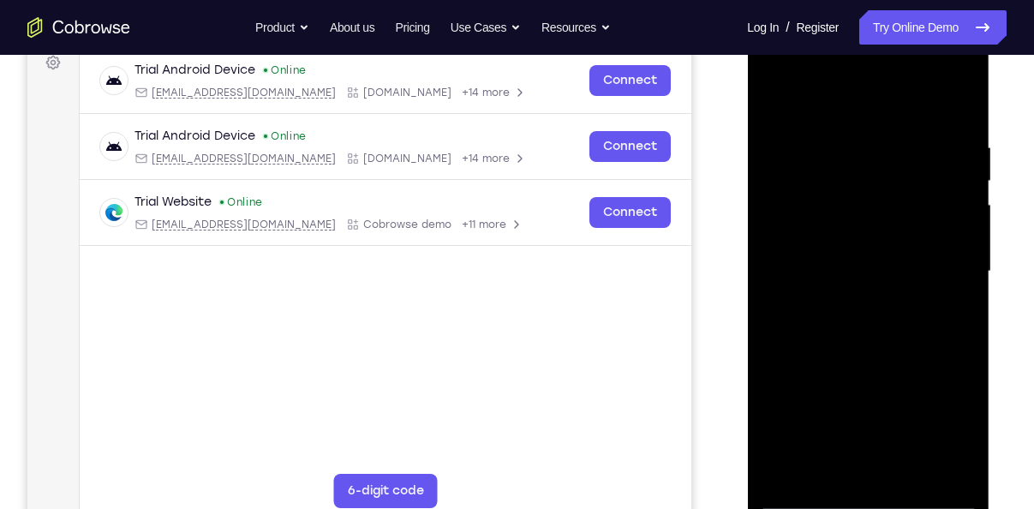
click at [963, 230] on div at bounding box center [868, 272] width 216 height 480
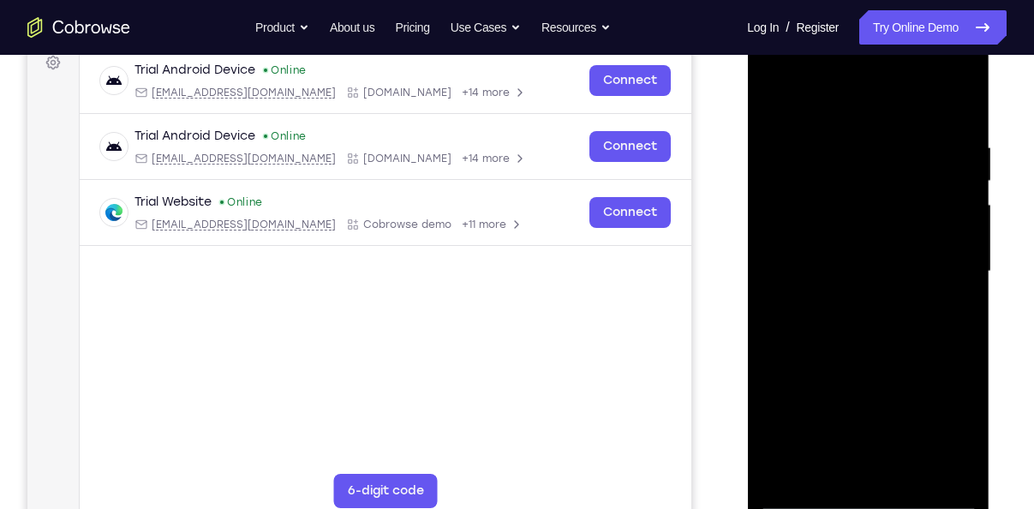
drag, startPoint x: 942, startPoint y: 295, endPoint x: 958, endPoint y: 57, distance: 238.6
click at [958, 57] on div at bounding box center [868, 272] width 216 height 480
drag, startPoint x: 928, startPoint y: 258, endPoint x: 957, endPoint y: 40, distance: 219.4
click at [957, 40] on div at bounding box center [868, 272] width 216 height 480
drag, startPoint x: 927, startPoint y: 302, endPoint x: 936, endPoint y: 69, distance: 234.0
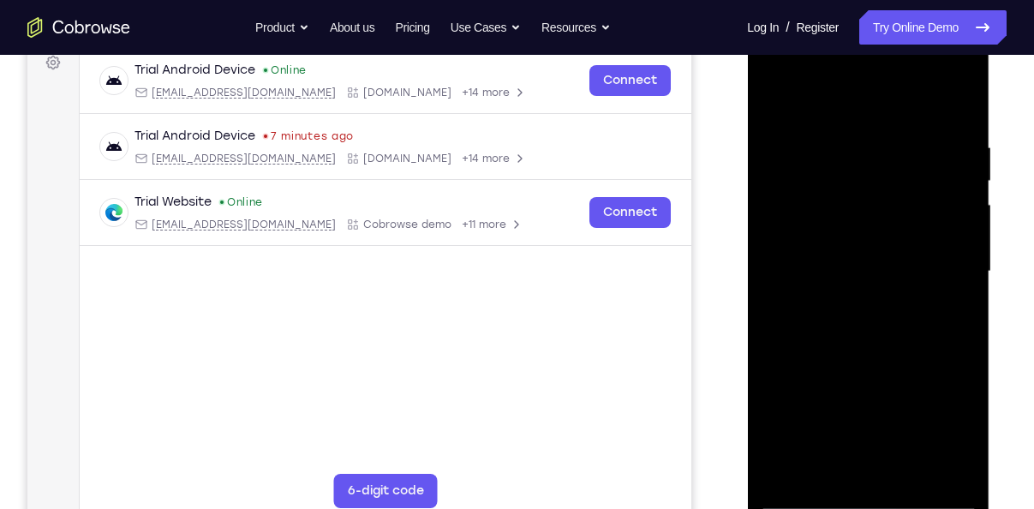
click at [936, 69] on div at bounding box center [868, 272] width 216 height 480
drag, startPoint x: 872, startPoint y: 259, endPoint x: 905, endPoint y: 113, distance: 150.2
click at [905, 113] on div at bounding box center [868, 272] width 216 height 480
drag, startPoint x: 910, startPoint y: 354, endPoint x: 942, endPoint y: 140, distance: 216.4
click at [942, 140] on div at bounding box center [868, 272] width 216 height 480
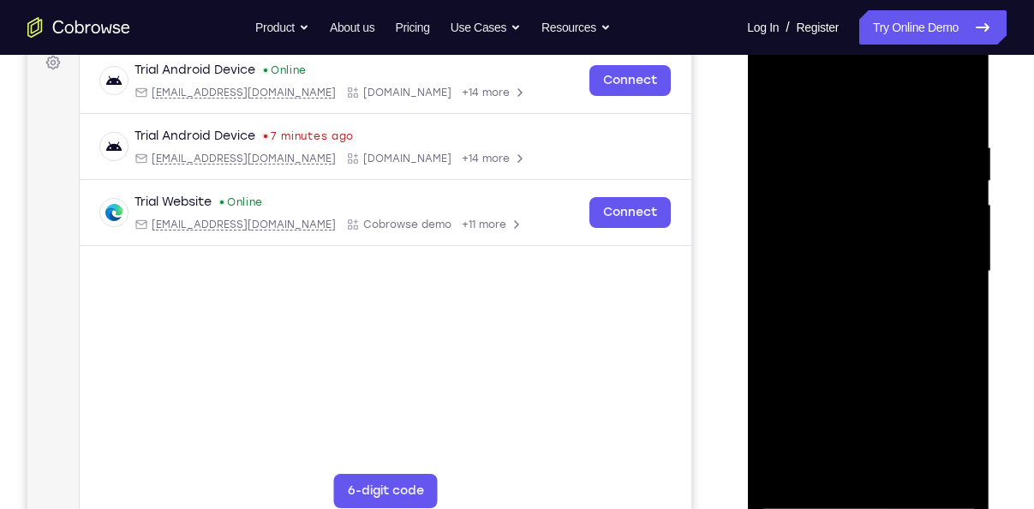
drag, startPoint x: 920, startPoint y: 270, endPoint x: 945, endPoint y: 75, distance: 196.8
click at [945, 75] on div at bounding box center [868, 272] width 216 height 480
drag, startPoint x: 910, startPoint y: 283, endPoint x: 923, endPoint y: 196, distance: 87.6
click at [923, 196] on div at bounding box center [868, 272] width 216 height 480
click at [957, 263] on div at bounding box center [868, 272] width 216 height 480
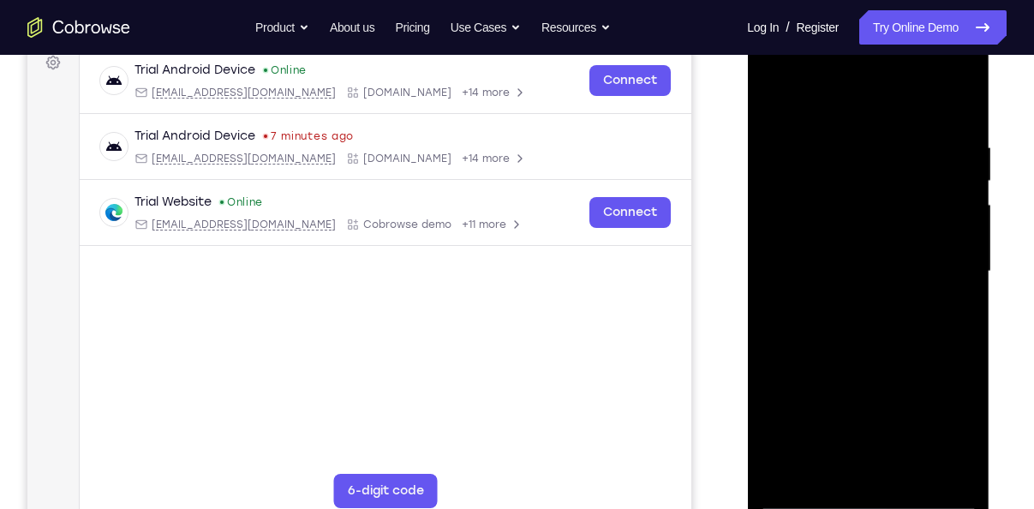
click at [957, 263] on div at bounding box center [868, 272] width 216 height 480
drag, startPoint x: 927, startPoint y: 355, endPoint x: 902, endPoint y: 89, distance: 266.6
click at [902, 89] on div at bounding box center [868, 272] width 216 height 480
drag, startPoint x: 921, startPoint y: 359, endPoint x: 922, endPoint y: 186, distance: 173.0
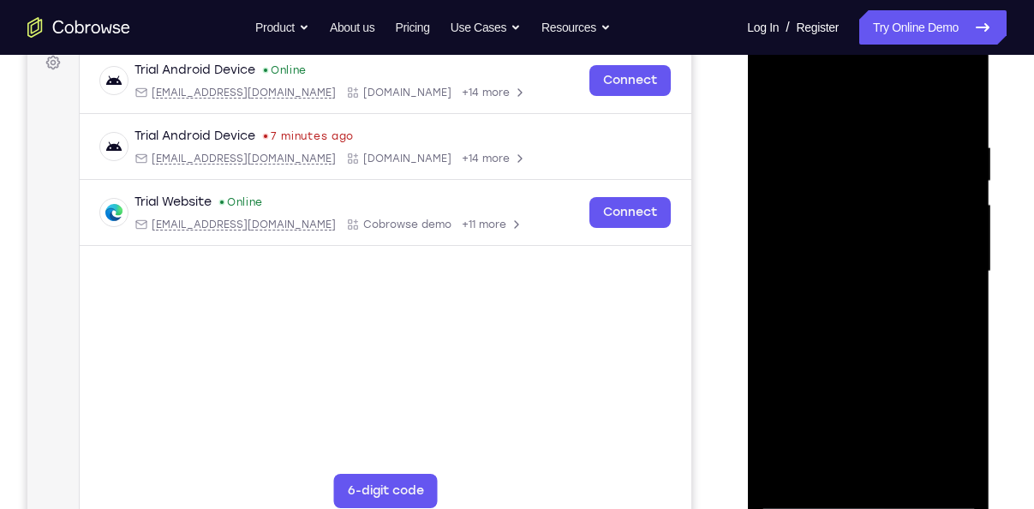
click at [922, 186] on div at bounding box center [868, 272] width 216 height 480
drag, startPoint x: 924, startPoint y: 313, endPoint x: 943, endPoint y: 165, distance: 148.5
click at [943, 165] on div at bounding box center [868, 272] width 216 height 480
drag, startPoint x: 933, startPoint y: 276, endPoint x: 939, endPoint y: 128, distance: 148.2
click at [939, 128] on div at bounding box center [868, 272] width 216 height 480
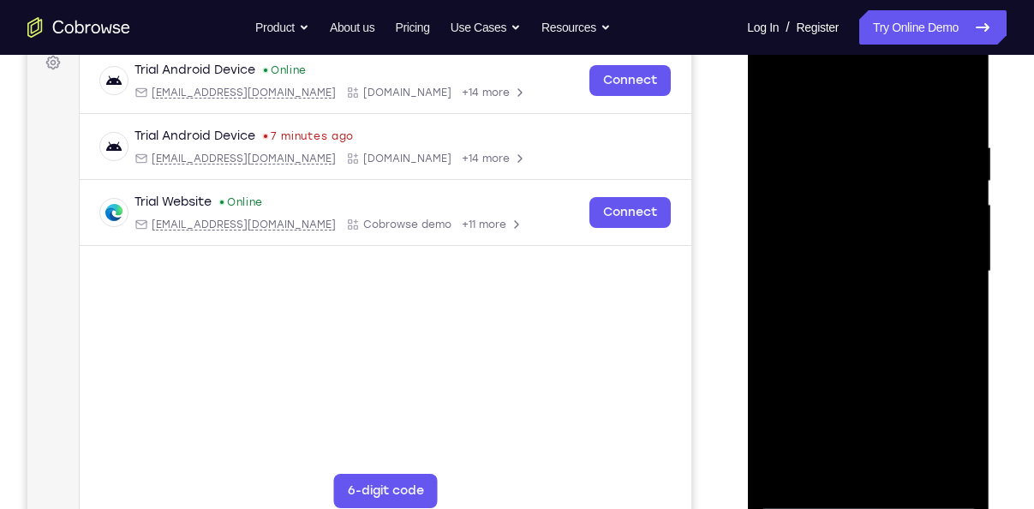
drag, startPoint x: 936, startPoint y: 289, endPoint x: 951, endPoint y: 116, distance: 173.7
click at [951, 116] on div at bounding box center [868, 272] width 216 height 480
drag, startPoint x: 931, startPoint y: 268, endPoint x: 969, endPoint y: 550, distance: 284.4
click at [969, 508] on html "Online web based iOS Simulators and Android Emulators. Run iPhone, iPad, Mobile…" at bounding box center [869, 276] width 244 height 514
click at [957, 239] on div at bounding box center [868, 272] width 216 height 480
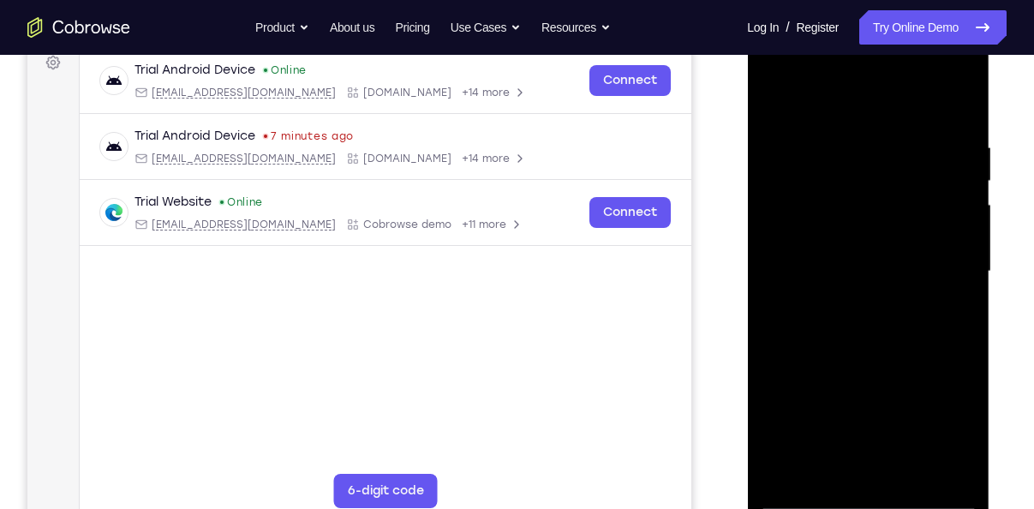
click at [957, 239] on div at bounding box center [868, 272] width 216 height 480
drag, startPoint x: 936, startPoint y: 390, endPoint x: 958, endPoint y: 110, distance: 280.1
click at [958, 110] on div at bounding box center [868, 272] width 216 height 480
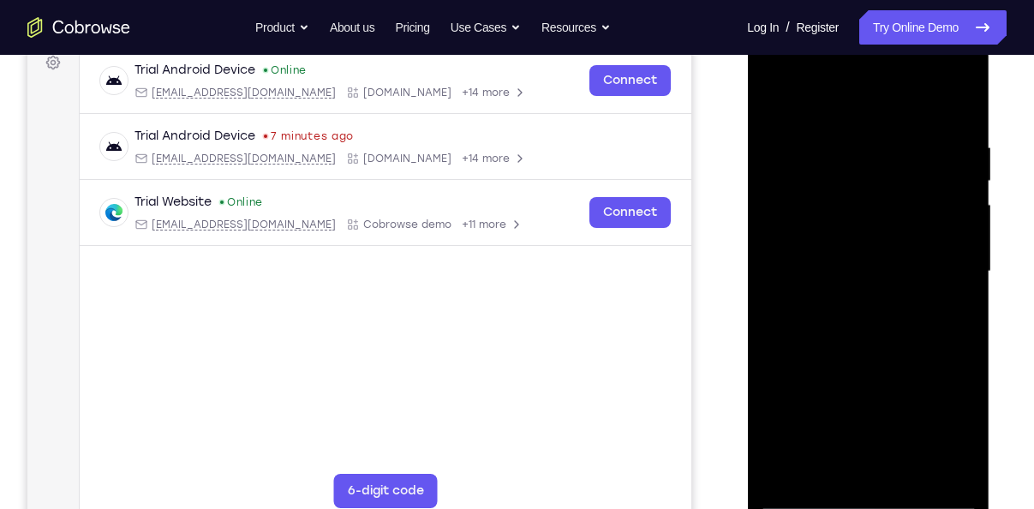
drag, startPoint x: 918, startPoint y: 276, endPoint x: 978, endPoint y: 21, distance: 261.3
click at [978, 21] on div at bounding box center [868, 274] width 242 height 510
drag, startPoint x: 937, startPoint y: 355, endPoint x: 939, endPoint y: 419, distance: 64.3
click at [939, 419] on div at bounding box center [868, 272] width 216 height 480
click at [968, 325] on div at bounding box center [868, 272] width 216 height 480
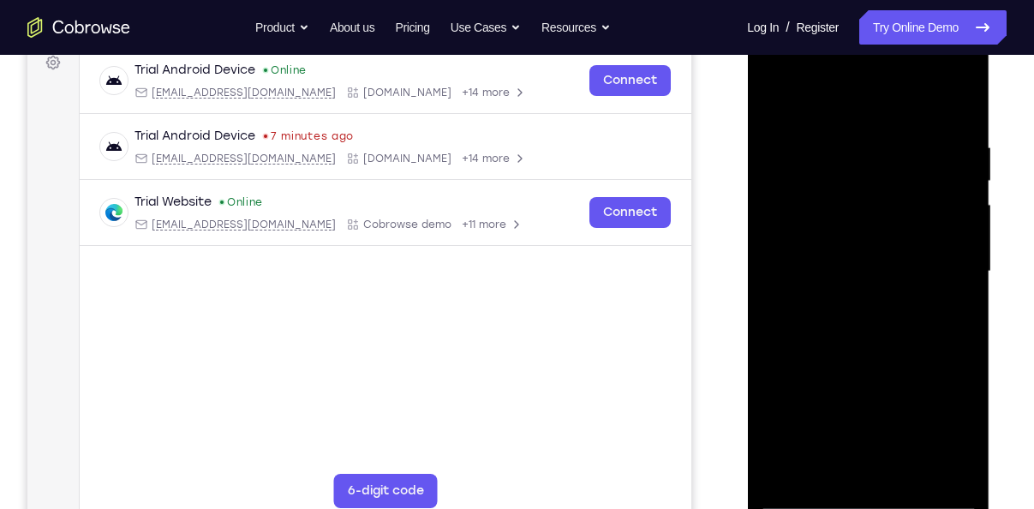
click at [968, 325] on div at bounding box center [868, 272] width 216 height 480
drag, startPoint x: 868, startPoint y: 391, endPoint x: 858, endPoint y: 82, distance: 309.3
click at [858, 82] on div at bounding box center [868, 272] width 216 height 480
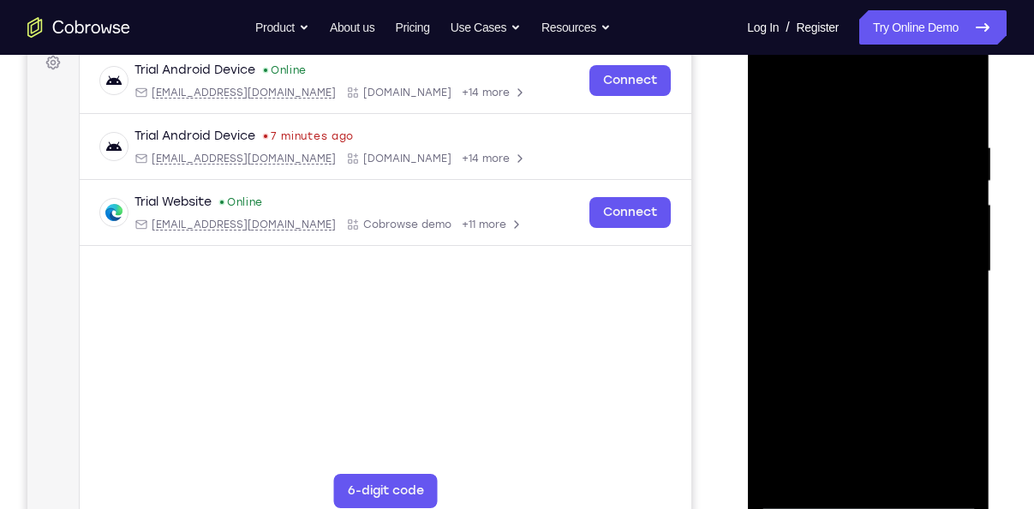
drag, startPoint x: 913, startPoint y: 362, endPoint x: 927, endPoint y: 45, distance: 318.1
click at [927, 45] on div at bounding box center [868, 272] width 216 height 480
drag, startPoint x: 873, startPoint y: 259, endPoint x: 896, endPoint y: 36, distance: 224.7
click at [896, 36] on div at bounding box center [868, 272] width 216 height 480
drag, startPoint x: 896, startPoint y: 305, endPoint x: 898, endPoint y: 231, distance: 73.7
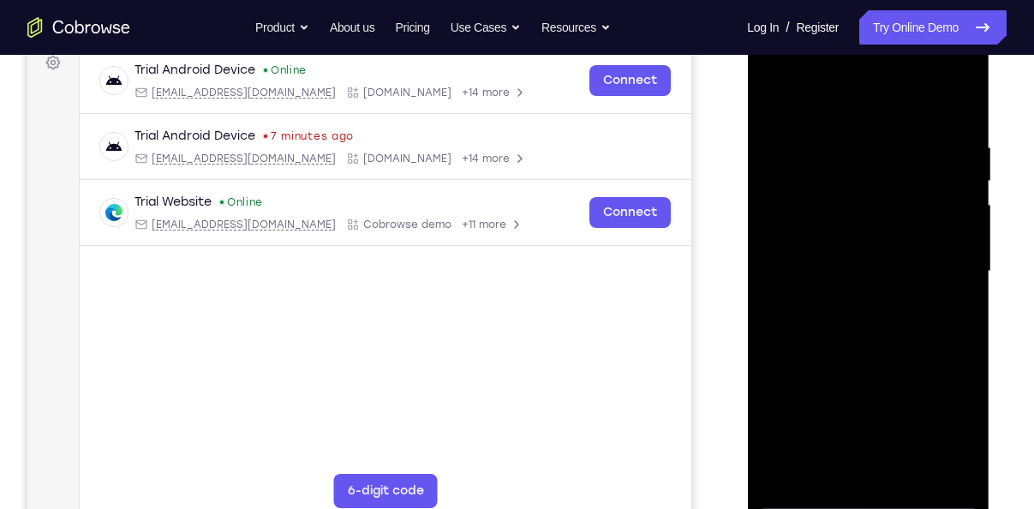
click at [898, 231] on div at bounding box center [868, 272] width 216 height 480
click at [967, 268] on div at bounding box center [868, 272] width 216 height 480
drag, startPoint x: 941, startPoint y: 344, endPoint x: 960, endPoint y: 103, distance: 242.2
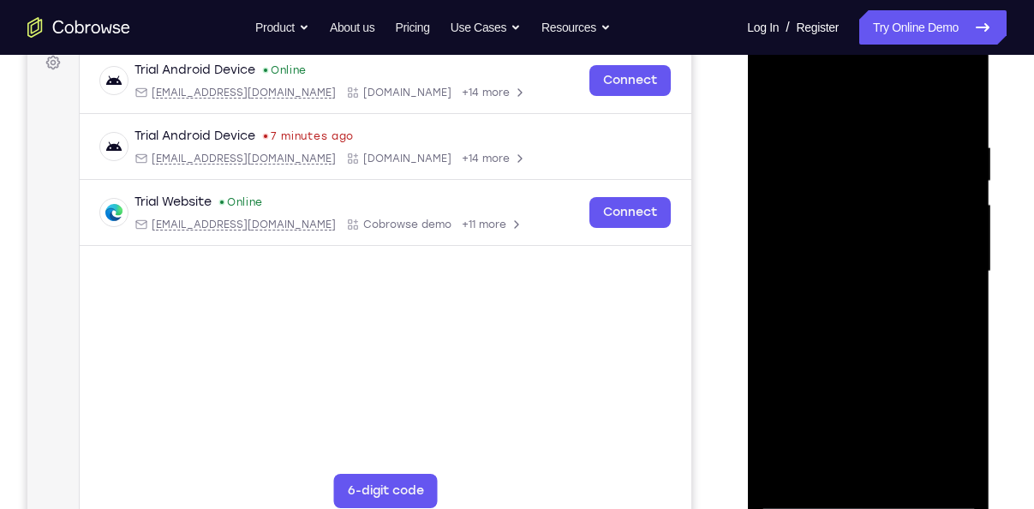
click at [960, 103] on div at bounding box center [868, 272] width 216 height 480
drag, startPoint x: 906, startPoint y: 278, endPoint x: 911, endPoint y: 92, distance: 186.8
click at [911, 92] on div at bounding box center [868, 272] width 216 height 480
drag, startPoint x: 917, startPoint y: 213, endPoint x: 942, endPoint y: -18, distance: 232.6
click at [942, 19] on html "Online web based iOS Simulators and Android Emulators. Run iPhone, iPad, Mobile…" at bounding box center [869, 276] width 244 height 514
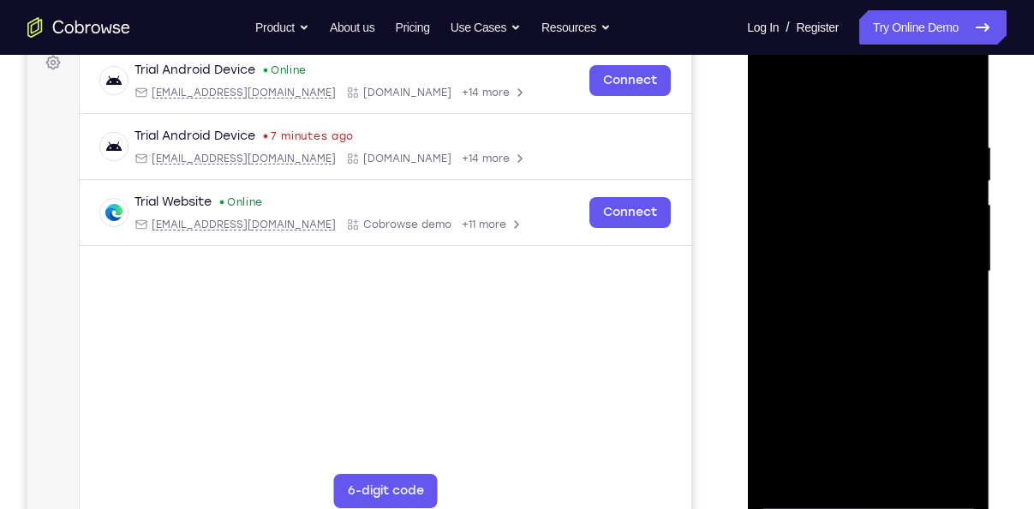
drag, startPoint x: 916, startPoint y: 233, endPoint x: 962, endPoint y: -34, distance: 271.0
click at [962, 19] on html "Online web based iOS Simulators and Android Emulators. Run iPhone, iPad, Mobile…" at bounding box center [869, 276] width 244 height 514
drag, startPoint x: 904, startPoint y: 305, endPoint x: 947, endPoint y: 19, distance: 289.4
click at [947, 19] on div at bounding box center [868, 274] width 242 height 510
drag, startPoint x: 1692, startPoint y: 51, endPoint x: 962, endPoint y: 57, distance: 730.5
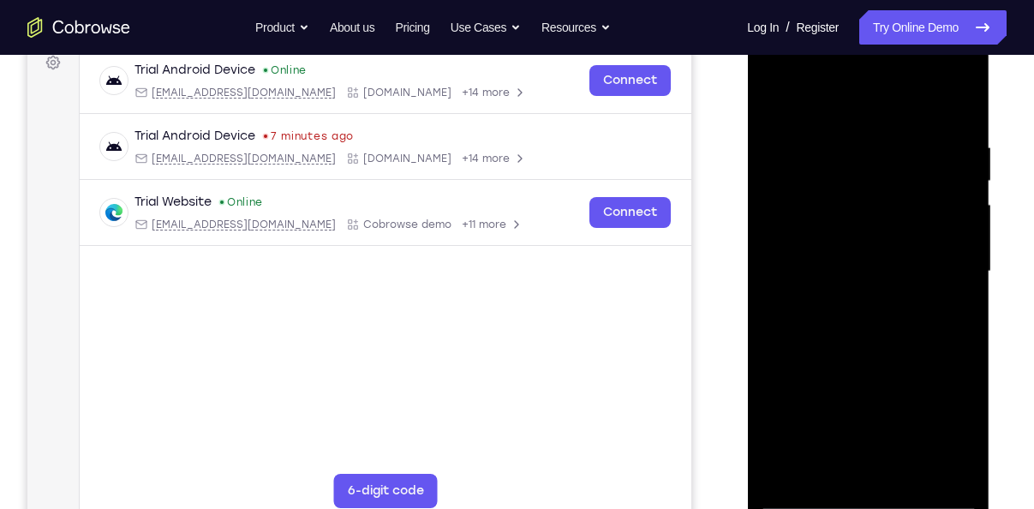
click at [962, 57] on div at bounding box center [868, 272] width 216 height 480
drag, startPoint x: 893, startPoint y: 270, endPoint x: 933, endPoint y: 31, distance: 242.2
click at [933, 31] on div at bounding box center [868, 274] width 242 height 510
drag, startPoint x: 875, startPoint y: 243, endPoint x: 903, endPoint y: 98, distance: 148.1
click at [903, 98] on div at bounding box center [868, 272] width 216 height 480
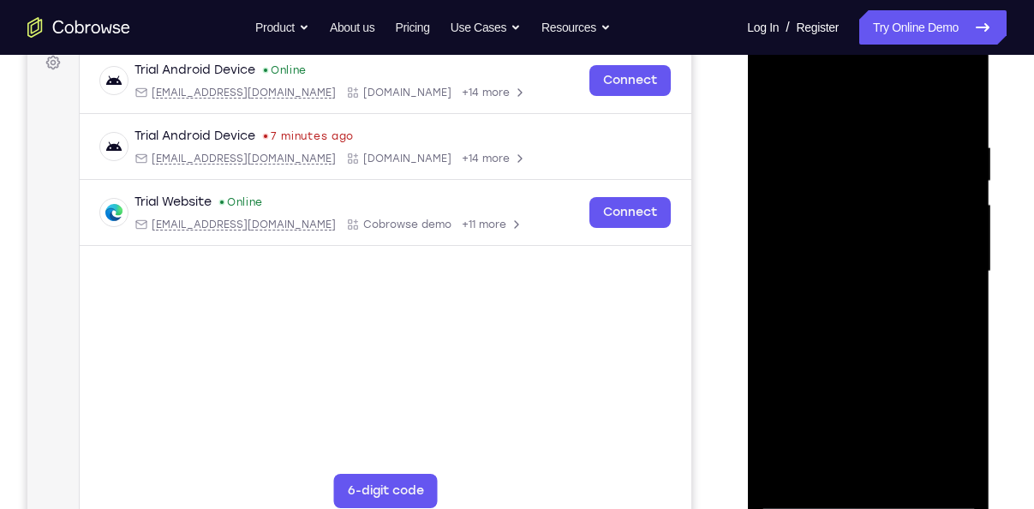
drag, startPoint x: 870, startPoint y: 319, endPoint x: 902, endPoint y: 128, distance: 193.6
click at [902, 128] on div at bounding box center [868, 272] width 216 height 480
drag, startPoint x: 898, startPoint y: 301, endPoint x: 912, endPoint y: 198, distance: 104.5
click at [912, 198] on div at bounding box center [868, 272] width 216 height 480
drag, startPoint x: 916, startPoint y: 278, endPoint x: 936, endPoint y: 358, distance: 82.3
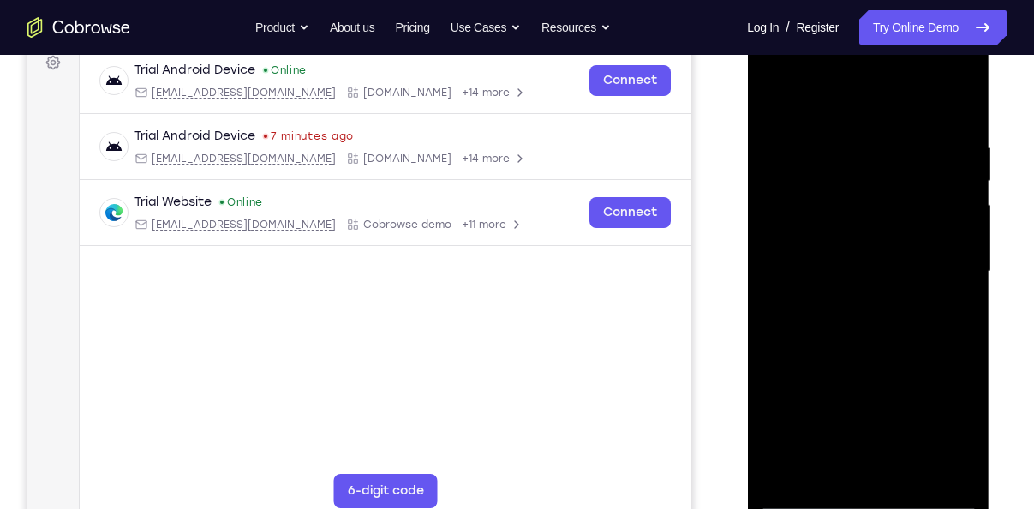
click at [936, 358] on div at bounding box center [868, 272] width 216 height 480
drag, startPoint x: 916, startPoint y: 378, endPoint x: 920, endPoint y: 314, distance: 63.5
click at [920, 314] on div at bounding box center [868, 272] width 216 height 480
drag, startPoint x: 910, startPoint y: 373, endPoint x: 941, endPoint y: 206, distance: 169.0
click at [941, 206] on div at bounding box center [868, 272] width 216 height 480
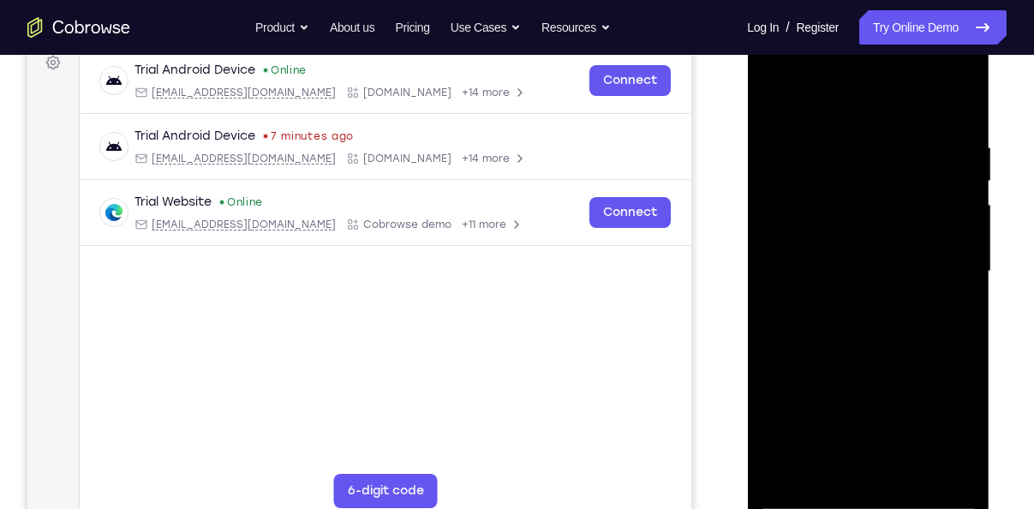
drag, startPoint x: 904, startPoint y: 307, endPoint x: 922, endPoint y: 179, distance: 129.6
click at [922, 179] on div at bounding box center [868, 272] width 216 height 480
drag, startPoint x: 899, startPoint y: 282, endPoint x: 935, endPoint y: 105, distance: 180.1
click at [935, 105] on div at bounding box center [868, 272] width 216 height 480
drag, startPoint x: 864, startPoint y: 327, endPoint x: 912, endPoint y: 152, distance: 181.2
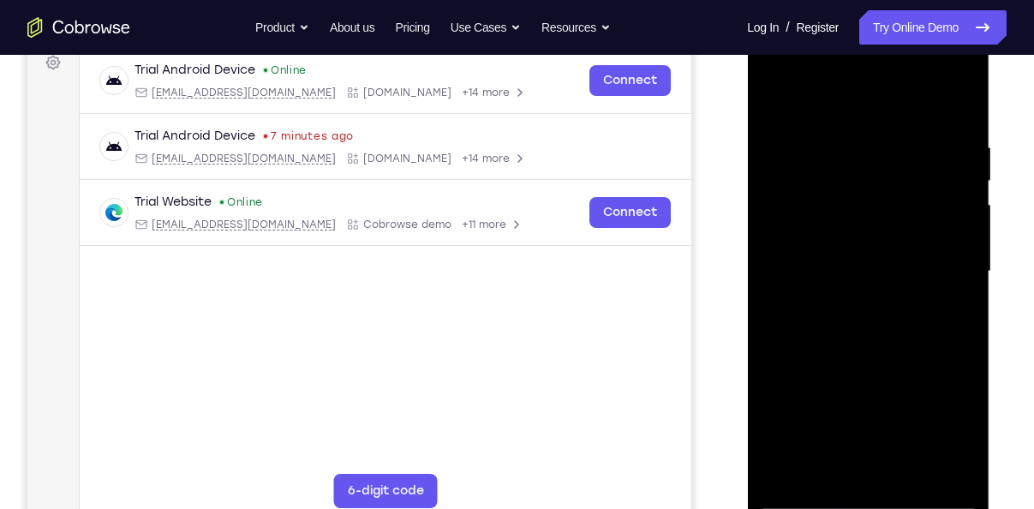
click at [912, 152] on div at bounding box center [868, 272] width 216 height 480
drag, startPoint x: 899, startPoint y: 302, endPoint x: 941, endPoint y: 100, distance: 206.4
click at [941, 100] on div at bounding box center [868, 272] width 216 height 480
drag, startPoint x: 908, startPoint y: 230, endPoint x: 895, endPoint y: 315, distance: 86.6
click at [895, 315] on div at bounding box center [868, 272] width 216 height 480
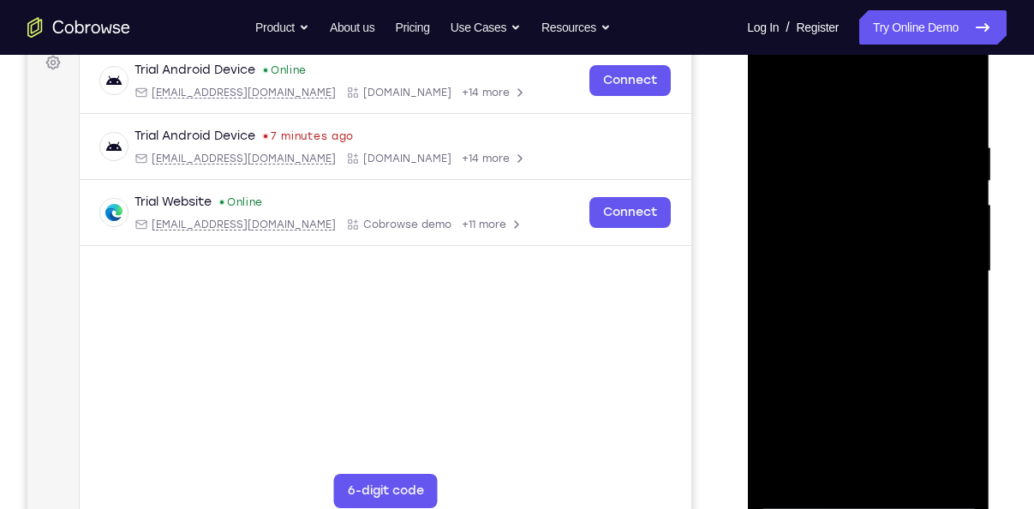
click at [963, 278] on div at bounding box center [868, 272] width 216 height 480
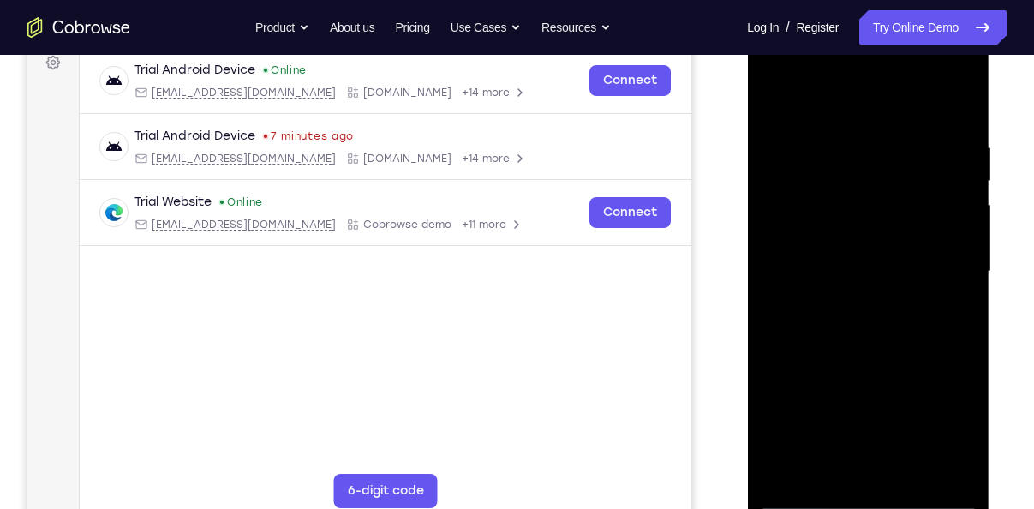
click at [963, 278] on div at bounding box center [868, 272] width 216 height 480
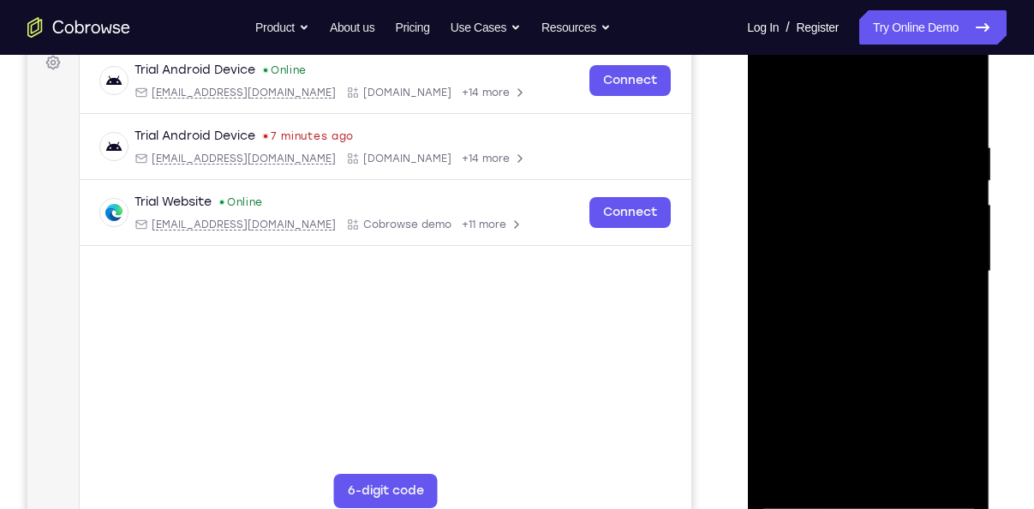
click at [963, 278] on div at bounding box center [868, 272] width 216 height 480
drag, startPoint x: 933, startPoint y: 345, endPoint x: 960, endPoint y: 159, distance: 187.7
click at [960, 159] on div at bounding box center [868, 272] width 216 height 480
drag, startPoint x: 921, startPoint y: 331, endPoint x: 963, endPoint y: 139, distance: 196.6
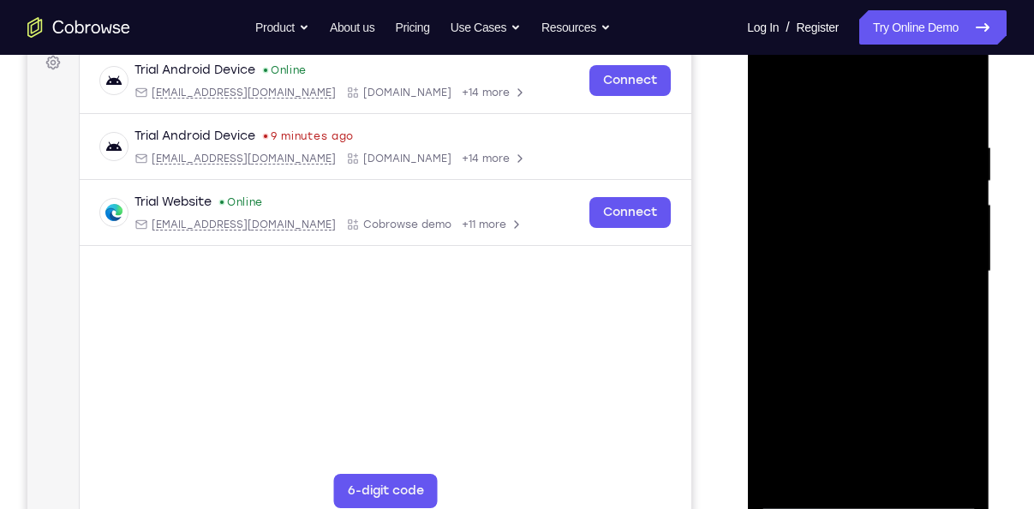
click at [963, 139] on div at bounding box center [868, 272] width 216 height 480
drag, startPoint x: 900, startPoint y: 305, endPoint x: 948, endPoint y: 125, distance: 186.1
click at [948, 125] on div at bounding box center [868, 272] width 216 height 480
click at [868, 327] on div at bounding box center [868, 272] width 216 height 480
drag, startPoint x: 868, startPoint y: 327, endPoint x: 916, endPoint y: 141, distance: 191.9
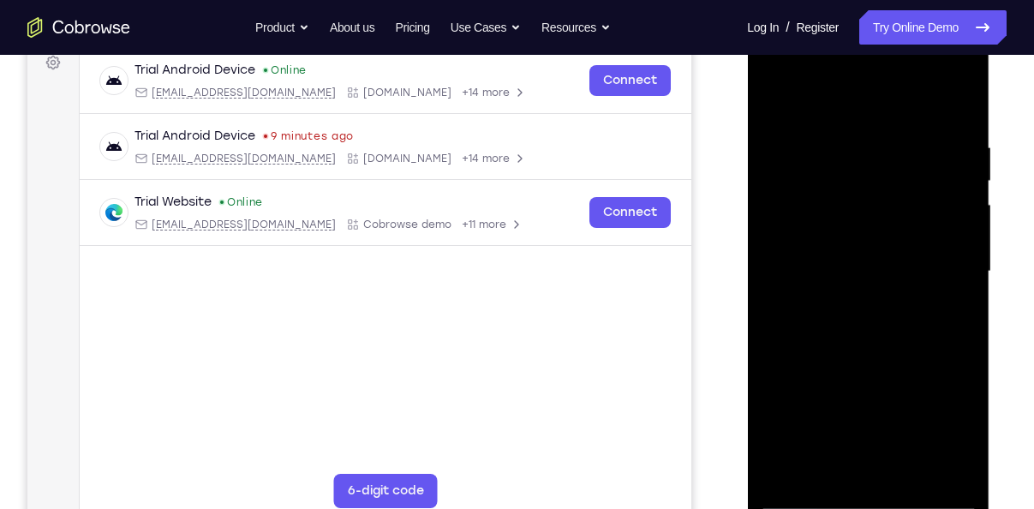
click at [916, 141] on div at bounding box center [868, 272] width 216 height 480
drag, startPoint x: 850, startPoint y: 352, endPoint x: 906, endPoint y: 154, distance: 205.5
click at [906, 154] on div at bounding box center [868, 272] width 216 height 480
drag, startPoint x: 874, startPoint y: 319, endPoint x: 927, endPoint y: 151, distance: 175.8
click at [927, 151] on div at bounding box center [868, 272] width 216 height 480
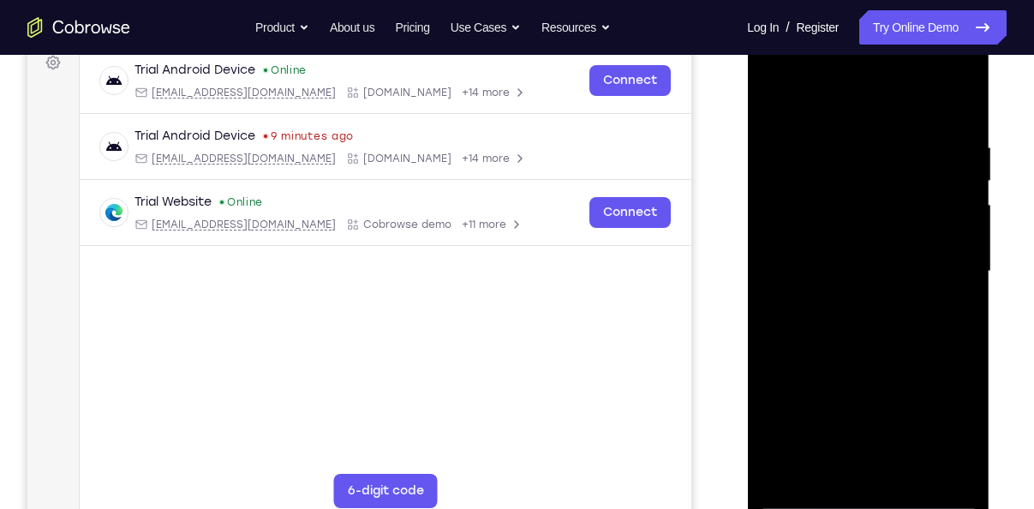
drag, startPoint x: 898, startPoint y: 350, endPoint x: 916, endPoint y: 240, distance: 111.8
click at [916, 240] on div at bounding box center [868, 272] width 216 height 480
drag, startPoint x: 916, startPoint y: 299, endPoint x: 922, endPoint y: 209, distance: 90.1
click at [922, 209] on div at bounding box center [868, 272] width 216 height 480
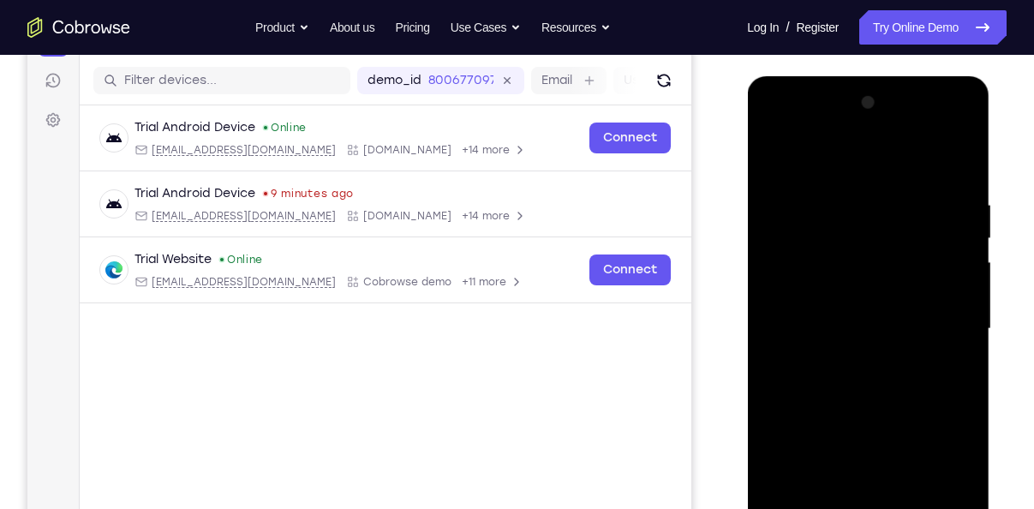
scroll to position [207, 0]
click at [816, 121] on div at bounding box center [868, 329] width 216 height 480
click at [811, 159] on div at bounding box center [868, 329] width 216 height 480
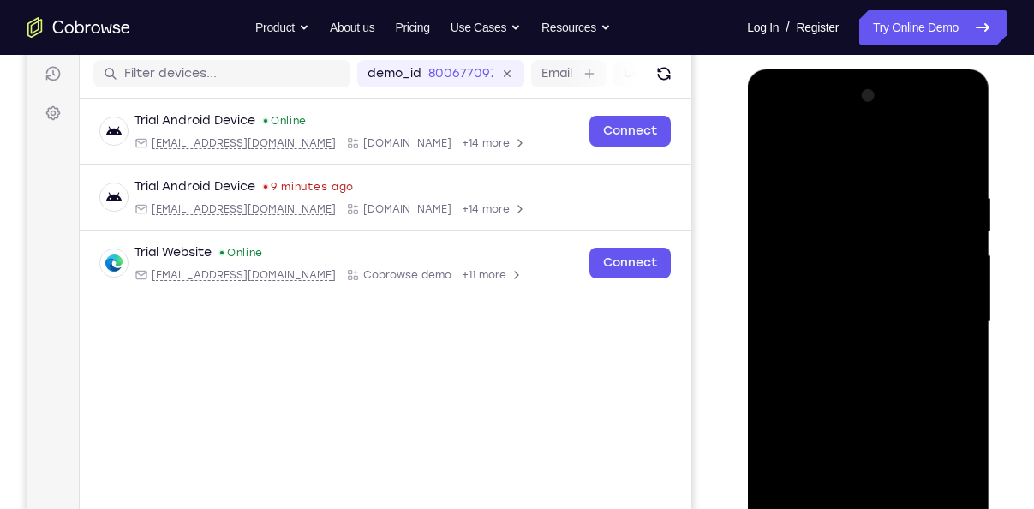
scroll to position [214, 0]
click at [856, 186] on div at bounding box center [868, 322] width 216 height 480
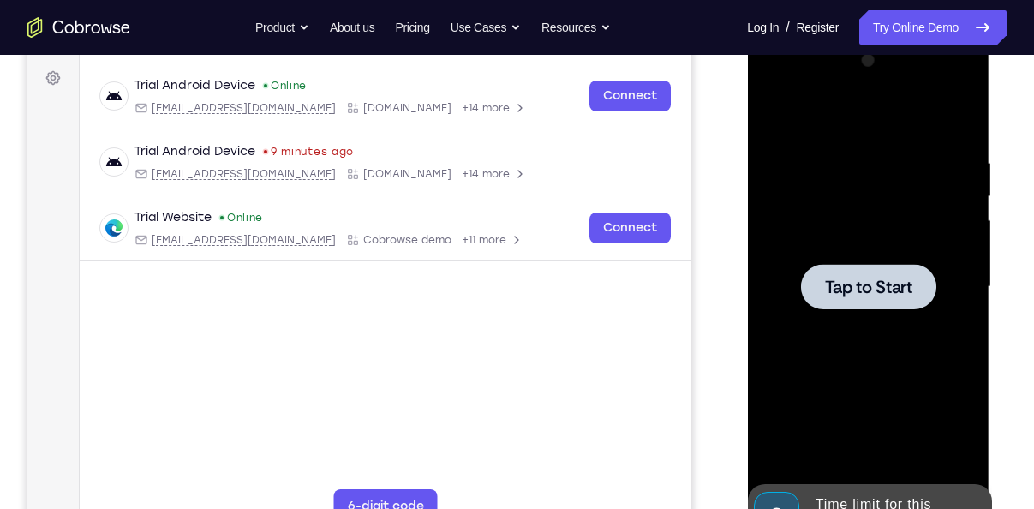
scroll to position [250, 0]
